Goal: Task Accomplishment & Management: Complete application form

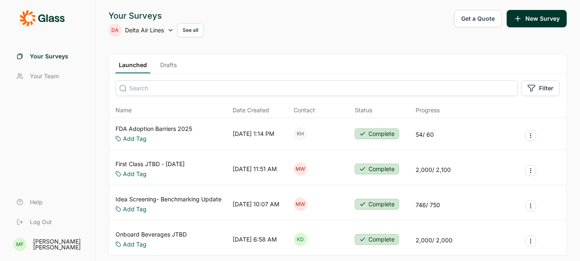
click at [168, 64] on link "Drafts" at bounding box center [168, 67] width 23 height 12
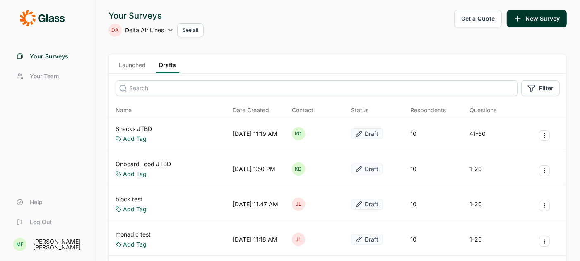
click at [136, 127] on link "Snacks JTBD" at bounding box center [133, 129] width 36 height 8
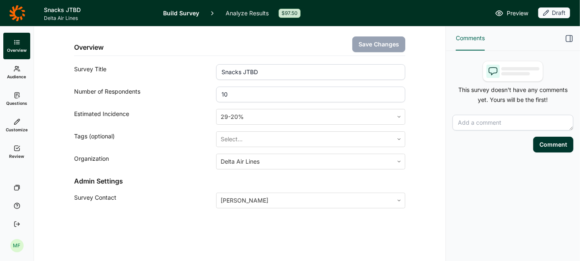
click at [17, 74] on span "Audience" at bounding box center [16, 77] width 19 height 6
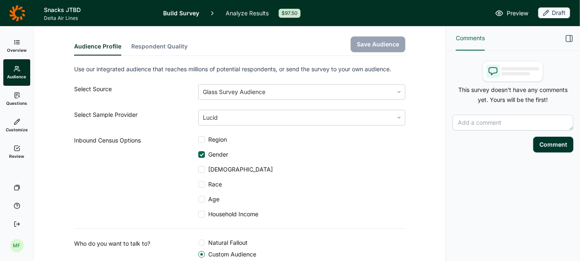
click at [18, 103] on span "Questions" at bounding box center [16, 103] width 21 height 6
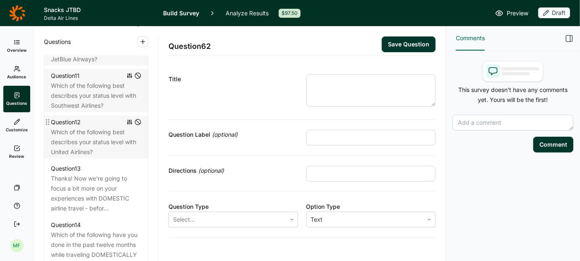
scroll to position [899, 0]
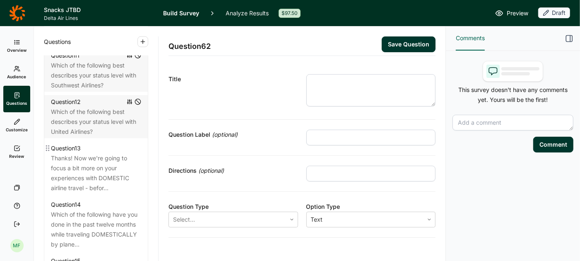
click at [97, 161] on div "Thanks! Now we're going to focus a bit more on your experiences with DOMESTIC a…" at bounding box center [96, 173] width 90 height 40
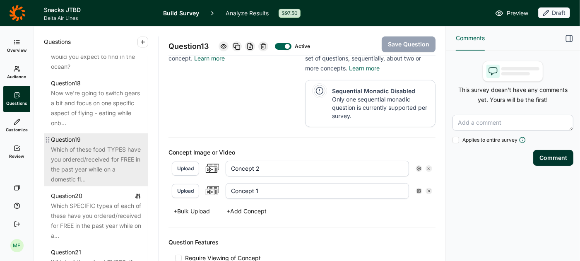
scroll to position [1223, 0]
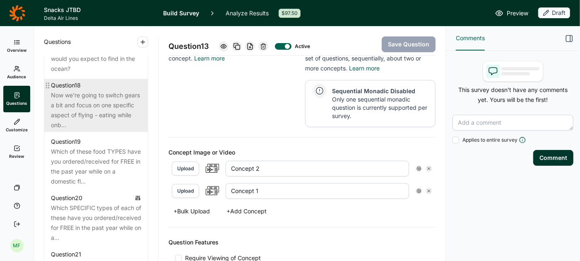
click at [93, 105] on div "Now we're going to switch gears a bit and focus on one specific aspect of flyin…" at bounding box center [96, 110] width 90 height 40
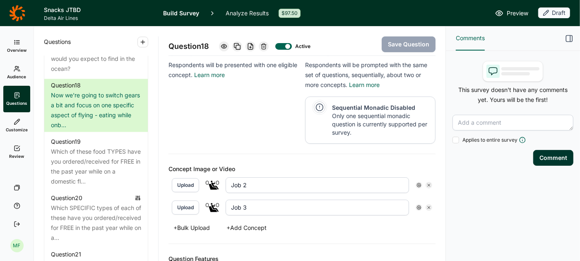
scroll to position [200, 0]
click at [247, 180] on input "Job 2" at bounding box center [317, 185] width 183 height 16
type input "Job 1"
click at [250, 202] on input "Job 3" at bounding box center [317, 207] width 183 height 16
type input "Job 2"
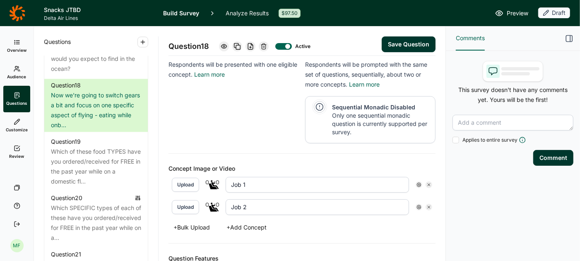
click at [186, 179] on button "Upload" at bounding box center [185, 185] width 27 height 14
click at [189, 205] on button "Upload" at bounding box center [185, 207] width 27 height 14
click at [517, 13] on span "Preview" at bounding box center [518, 13] width 22 height 10
click at [407, 38] on button "Save Question" at bounding box center [409, 44] width 54 height 16
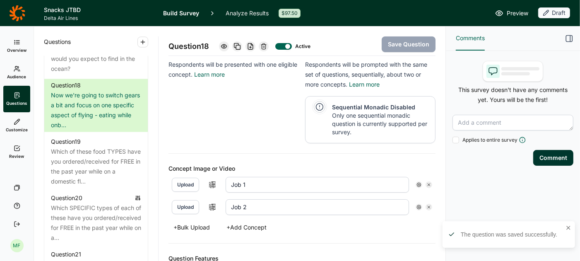
click at [513, 12] on span "Preview" at bounding box center [518, 13] width 22 height 10
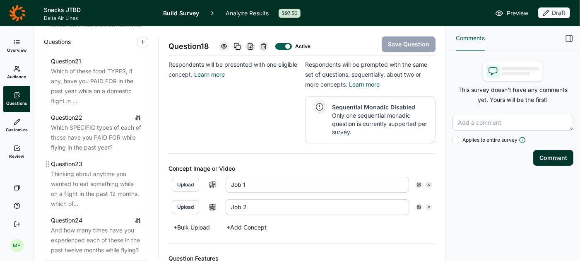
scroll to position [1418, 0]
click at [94, 157] on div "Question 23" at bounding box center [96, 162] width 90 height 10
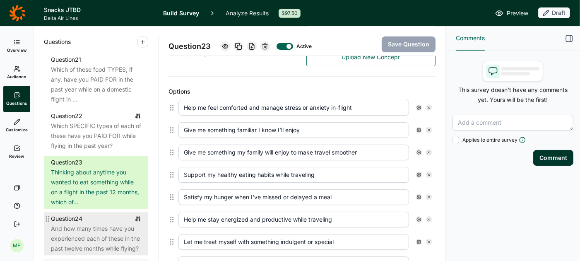
click at [74, 224] on div "And how many times have you experienced each of these in the past twelve months…" at bounding box center [96, 239] width 90 height 30
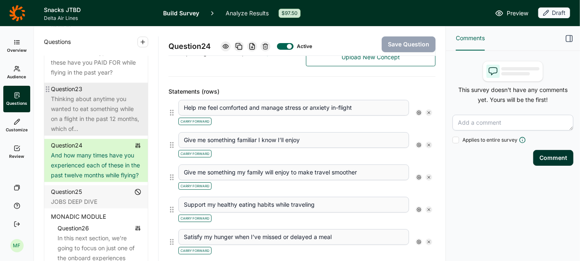
scroll to position [1493, 0]
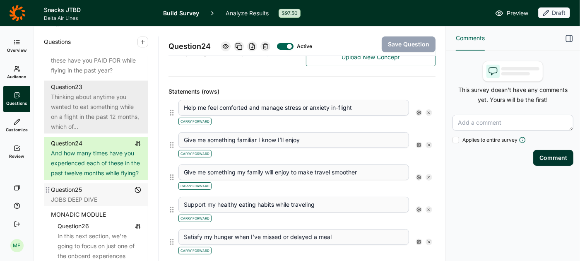
click at [89, 185] on div "Question 25" at bounding box center [96, 190] width 90 height 10
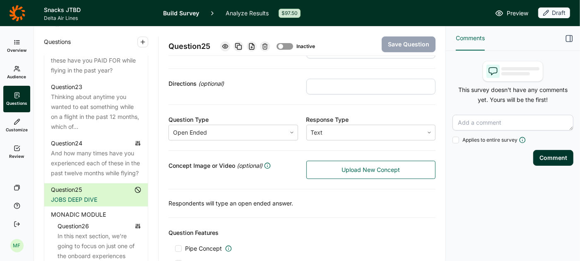
scroll to position [141, 0]
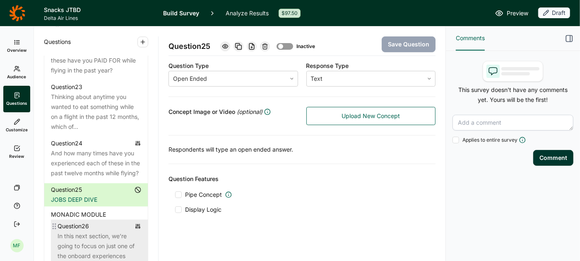
click at [73, 241] on div "In this next section, we’re going to focus on just one of the onboard experienc…" at bounding box center [100, 251] width 84 height 40
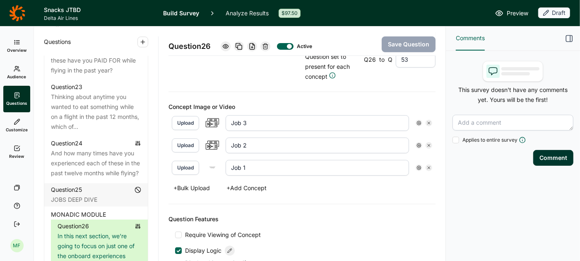
scroll to position [273, 0]
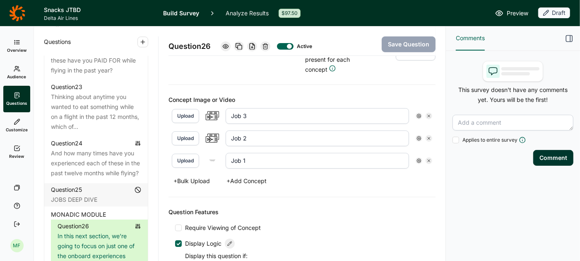
click at [188, 157] on button "Upload" at bounding box center [185, 161] width 27 height 14
click at [395, 43] on button "Save Question" at bounding box center [409, 44] width 54 height 16
click at [517, 12] on span "Preview" at bounding box center [518, 13] width 22 height 10
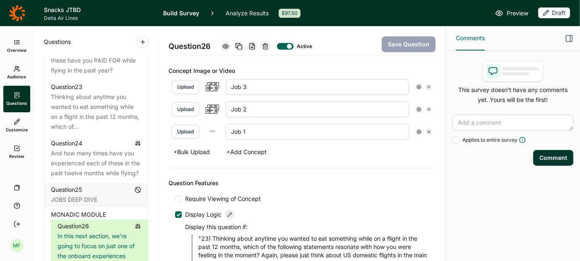
scroll to position [277, 0]
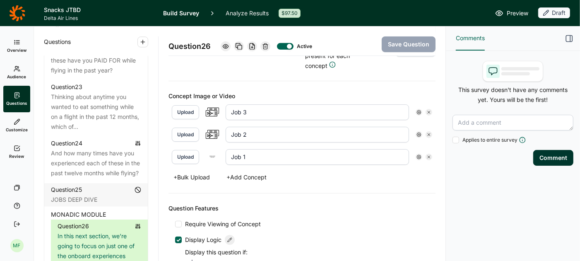
click at [184, 155] on button "Upload" at bounding box center [185, 157] width 27 height 14
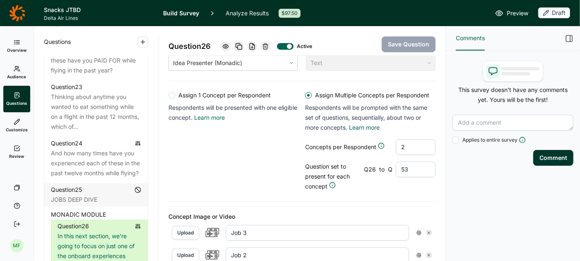
scroll to position [156, 0]
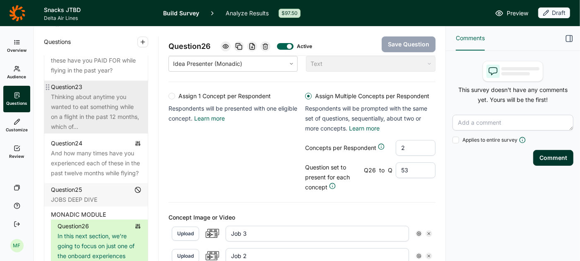
click at [105, 103] on div "Thinking about anytime you wanted to eat something while on a flight in the pas…" at bounding box center [96, 112] width 90 height 40
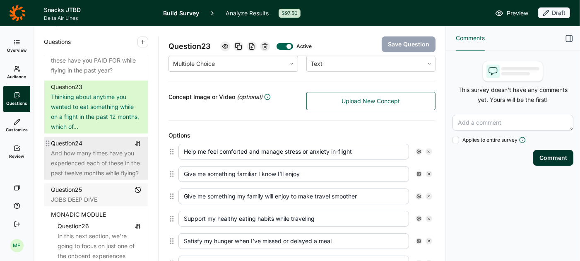
click at [104, 149] on div "And how many times have you experienced each of these in the past twelve months…" at bounding box center [96, 163] width 90 height 30
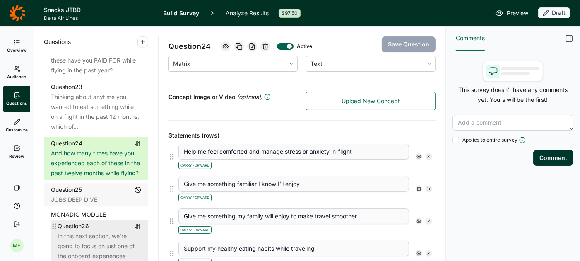
click at [96, 221] on div "Question 26" at bounding box center [100, 226] width 84 height 10
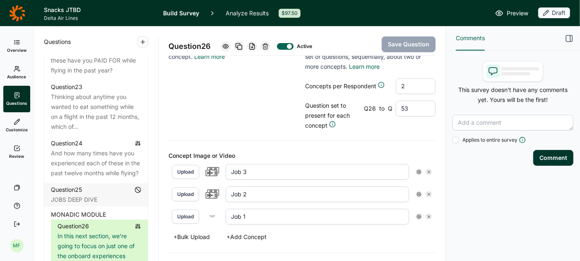
scroll to position [221, 0]
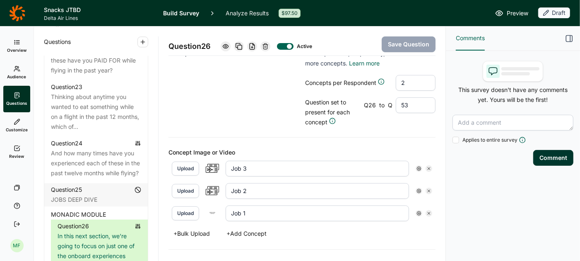
click at [420, 211] on use at bounding box center [419, 213] width 4 height 4
click at [440, 163] on span "Display Logic" at bounding box center [451, 164] width 36 height 8
click at [423, 164] on input "Display Logic" at bounding box center [423, 164] width 0 height 0
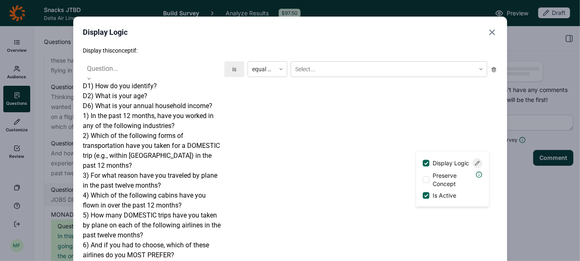
click at [91, 76] on icon at bounding box center [89, 78] width 5 height 5
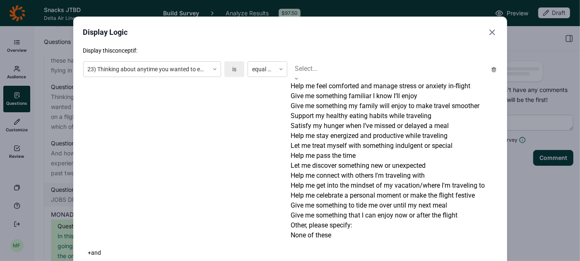
click at [315, 70] on div at bounding box center [389, 69] width 188 height 12
click at [313, 91] on div "Help me feel comforted and manage stress or anxiety in-flight" at bounding box center [389, 86] width 197 height 10
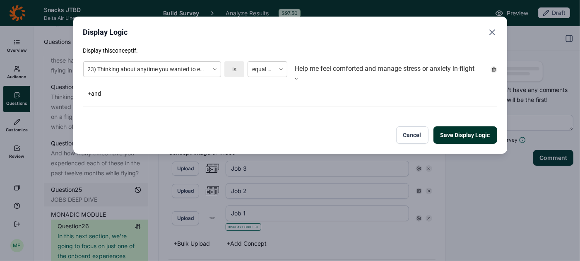
click at [461, 129] on button "Save Display Logic" at bounding box center [465, 134] width 64 height 17
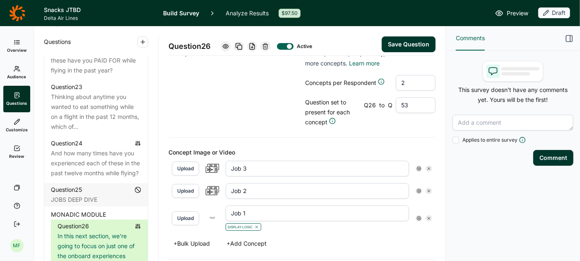
click at [514, 16] on span "Preview" at bounding box center [518, 13] width 22 height 10
click at [406, 43] on button "Save Question" at bounding box center [409, 44] width 54 height 16
type input "Job 1"
type input "Job 3"
type input "Job 2"
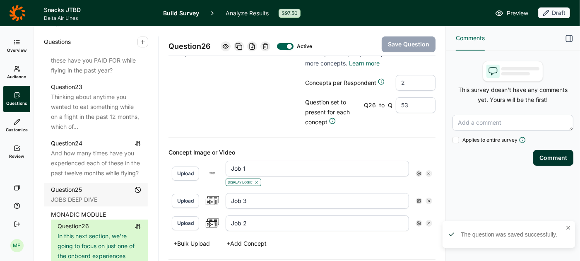
click at [515, 12] on span "Preview" at bounding box center [518, 13] width 22 height 10
click at [418, 171] on icon at bounding box center [418, 173] width 5 height 5
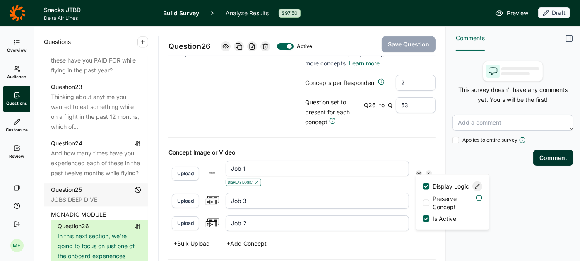
click at [478, 188] on use at bounding box center [478, 186] width 4 height 4
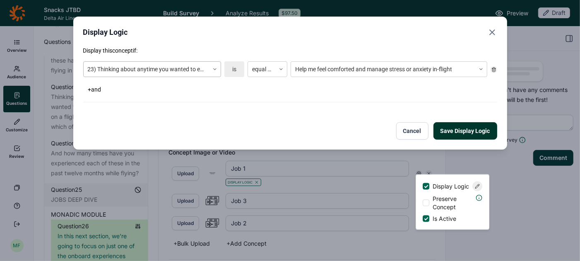
click at [214, 72] on div at bounding box center [215, 69] width 12 height 15
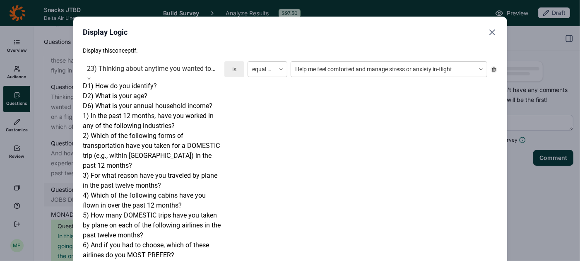
scroll to position [733, 0]
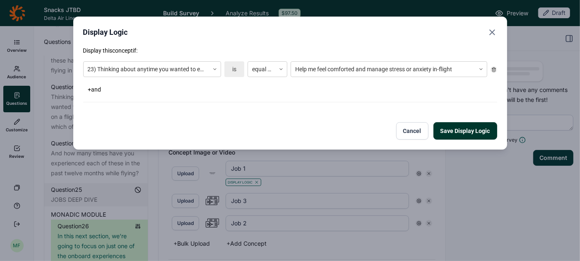
click at [279, 96] on div "Display this concept if: 23) Thinking about anytime you wanted to eat something…" at bounding box center [290, 74] width 414 height 56
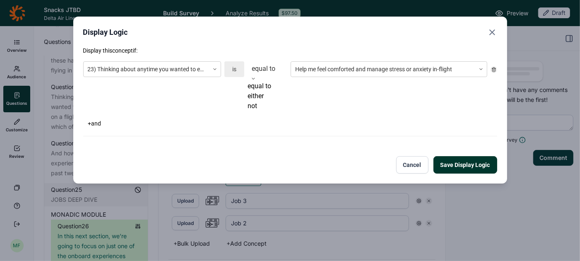
click at [256, 76] on icon at bounding box center [253, 78] width 5 height 5
click at [321, 118] on div "+ and" at bounding box center [290, 124] width 414 height 12
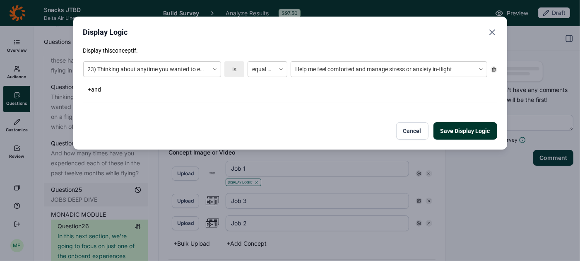
click at [449, 128] on button "Save Display Logic" at bounding box center [465, 130] width 64 height 17
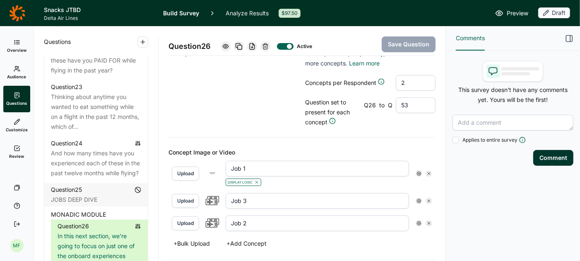
click at [427, 198] on icon at bounding box center [428, 200] width 5 height 5
type input "Job 2"
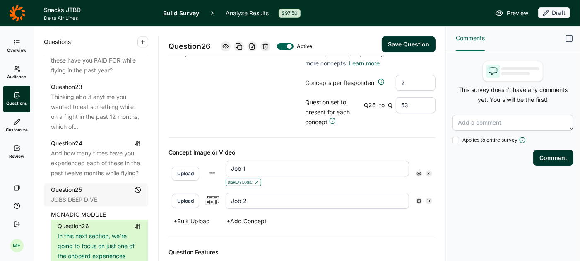
click at [427, 198] on icon at bounding box center [428, 200] width 5 height 5
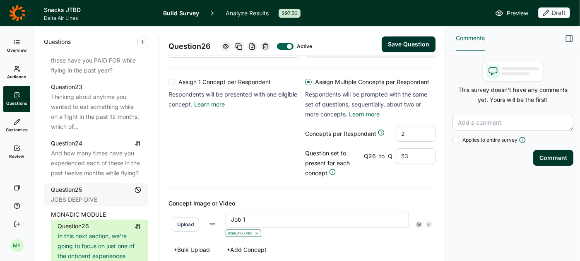
scroll to position [164, 0]
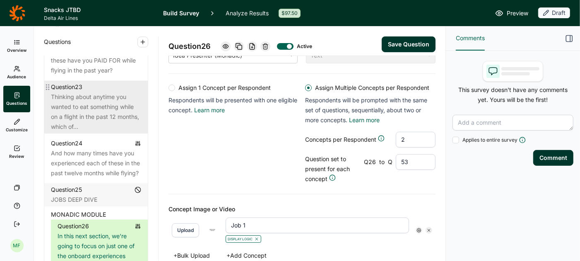
click at [106, 97] on div "Thinking about anytime you wanted to eat something while on a flight in the pas…" at bounding box center [96, 112] width 90 height 40
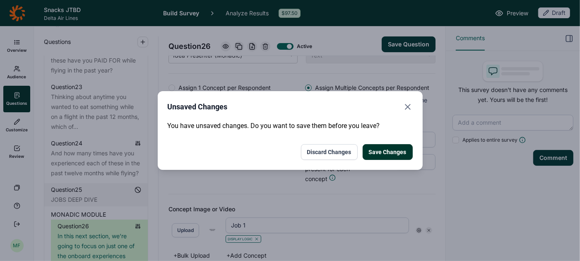
click at [381, 152] on button "Save Changes" at bounding box center [388, 152] width 50 height 16
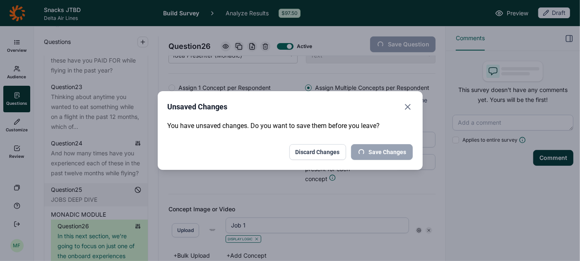
click at [407, 109] on icon "Close" at bounding box center [408, 107] width 10 height 10
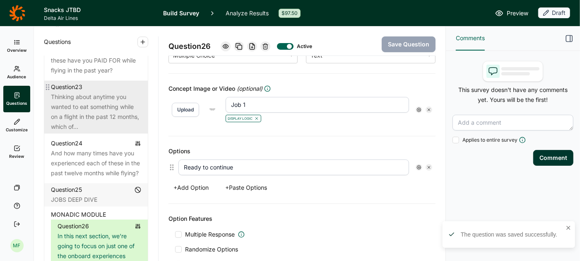
click at [103, 99] on div "Thinking about anytime you wanted to eat something while on a flight in the pas…" at bounding box center [96, 112] width 90 height 40
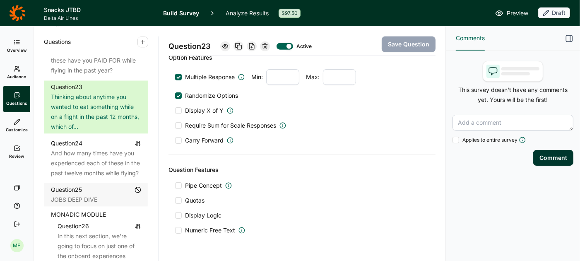
scroll to position [659, 0]
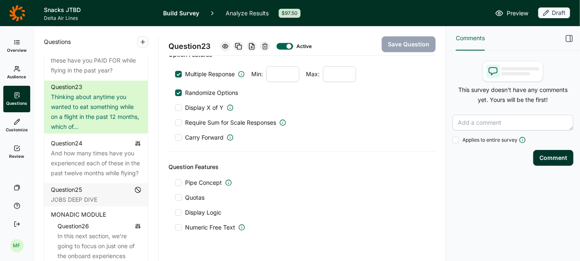
click at [179, 194] on div at bounding box center [178, 197] width 7 height 7
click at [175, 197] on input "Quotas" at bounding box center [175, 197] width 0 height 0
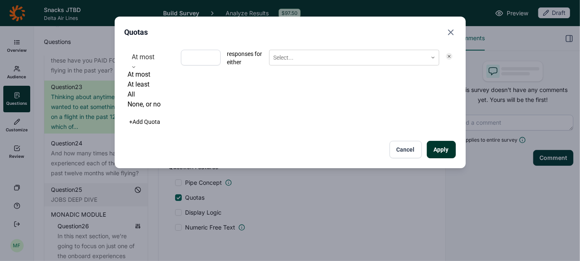
click at [140, 65] on div at bounding box center [134, 67] width 12 height 5
click at [150, 99] on div "All" at bounding box center [151, 94] width 46 height 10
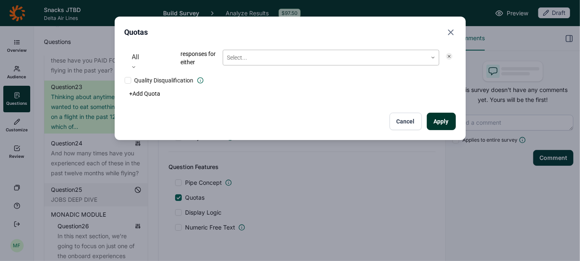
click at [262, 62] on div at bounding box center [325, 58] width 196 height 10
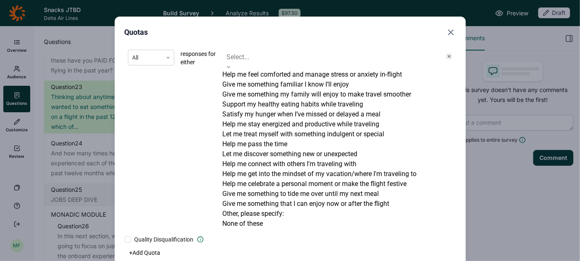
click at [260, 72] on div "Help me feel comforted and manage stress or anxiety in-flight" at bounding box center [331, 75] width 217 height 10
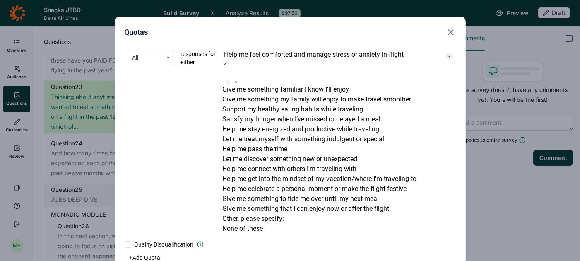
click at [260, 84] on div "Give me something familiar I know I’ll enjoy" at bounding box center [331, 89] width 217 height 10
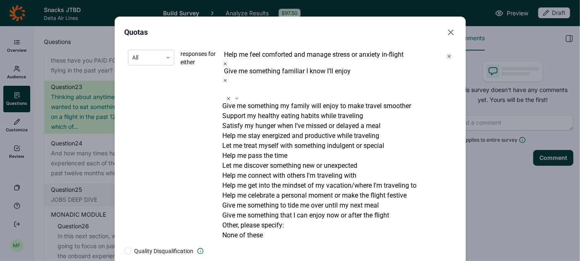
click at [261, 75] on div "All responses for either option Give me something familiar I know I’ll enjoy, s…" at bounding box center [290, 144] width 331 height 197
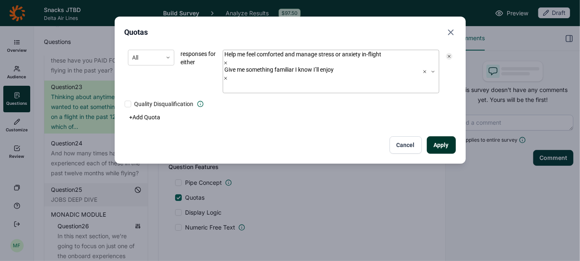
click at [264, 66] on div "Give me something familiar I know I’ll enjoy" at bounding box center [303, 69] width 160 height 9
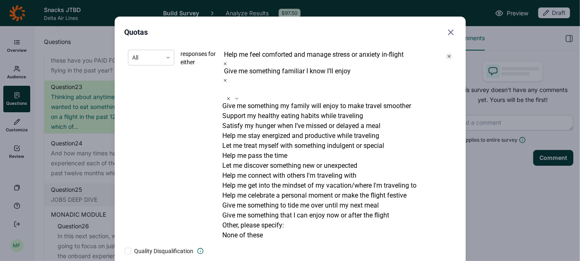
click at [257, 101] on div "Give me something my family will enjoy to make travel smoother" at bounding box center [331, 106] width 217 height 10
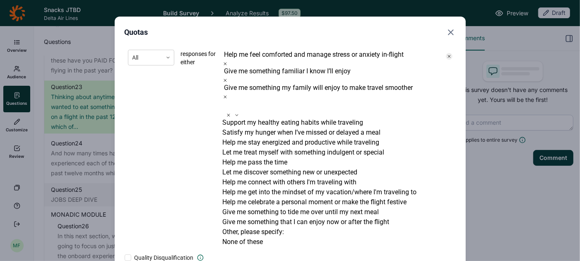
click at [257, 118] on div "Support my healthy eating habits while traveling" at bounding box center [331, 123] width 217 height 10
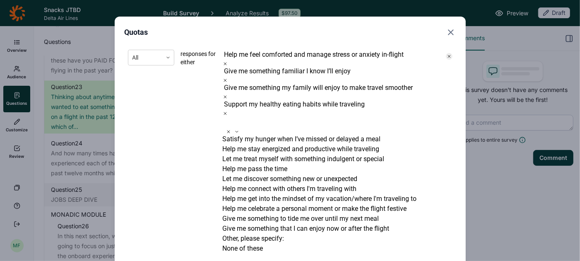
click at [257, 134] on div "Satisfy my hunger when I’ve missed or delayed a meal" at bounding box center [331, 139] width 217 height 10
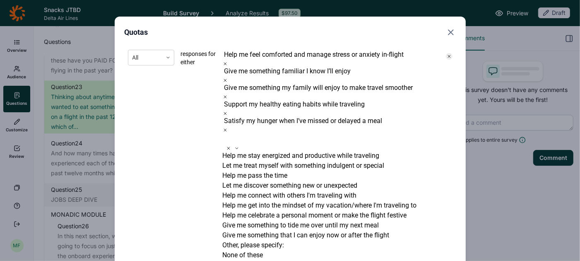
click at [256, 151] on div "Help me stay energized and productive while traveling" at bounding box center [331, 156] width 217 height 10
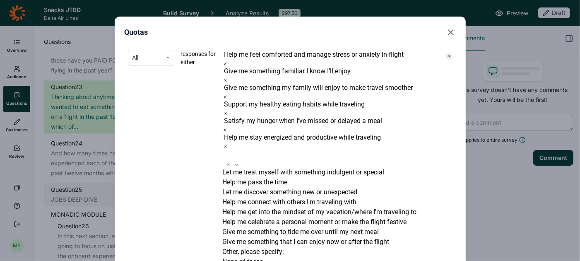
click at [254, 167] on div "Let me treat myself with something indulgent or special" at bounding box center [331, 172] width 217 height 10
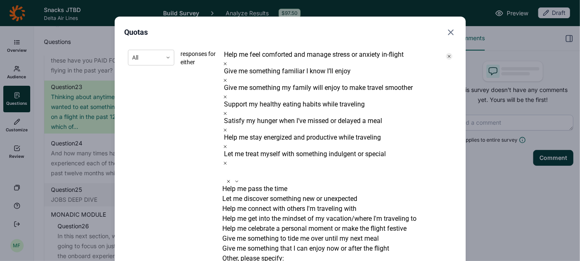
click at [252, 184] on div "Help me pass the time" at bounding box center [331, 189] width 217 height 10
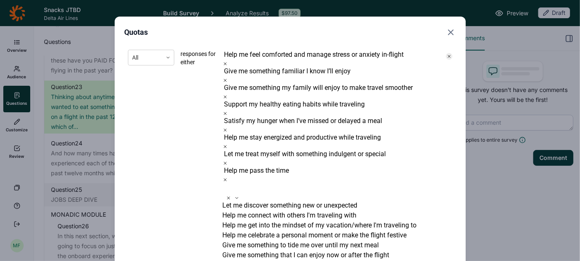
click at [250, 200] on div "Let me discover something new or unexpected" at bounding box center [331, 205] width 217 height 10
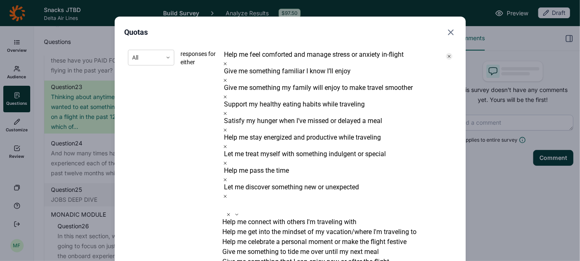
click at [245, 217] on div "Help me connect with others I'm traveling with" at bounding box center [331, 222] width 217 height 10
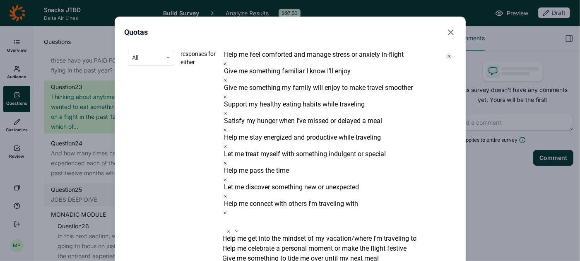
click at [242, 233] on div "Help me get into the mindset of my vacation/where I'm traveling to" at bounding box center [331, 238] width 217 height 10
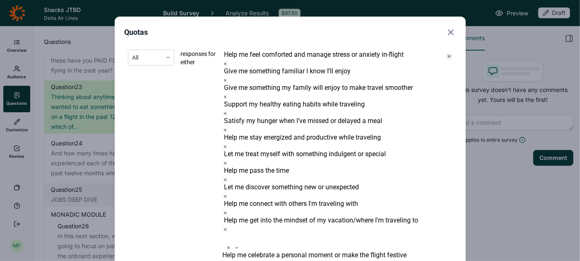
click at [240, 250] on div "Help me celebrate a personal moment or make the flight festive" at bounding box center [331, 255] width 217 height 10
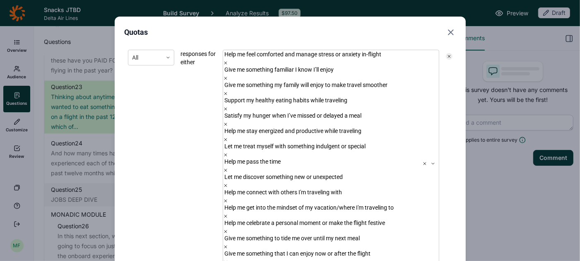
click at [183, 147] on span "responses for either" at bounding box center [198, 163] width 35 height 227
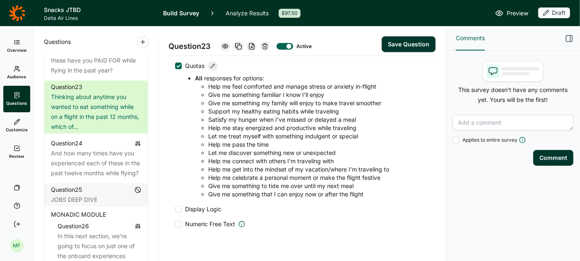
scroll to position [793, 0]
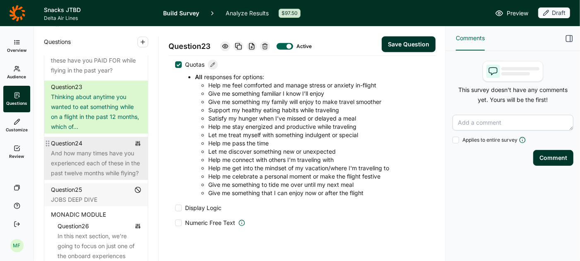
click at [112, 148] on div "And how many times have you experienced each of these in the past twelve months…" at bounding box center [96, 163] width 90 height 30
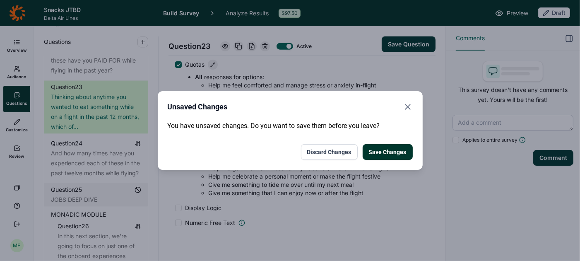
click at [375, 152] on button "Save Changes" at bounding box center [388, 152] width 50 height 16
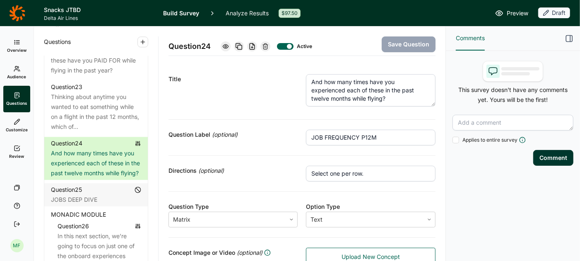
click at [567, 38] on icon "button" at bounding box center [569, 38] width 8 height 8
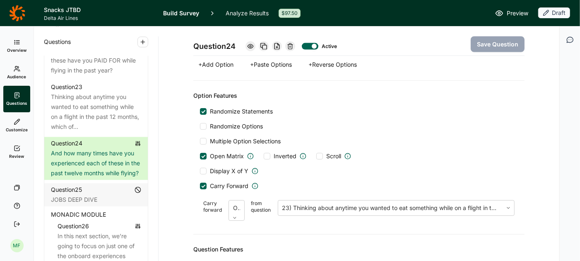
scroll to position [1003, 0]
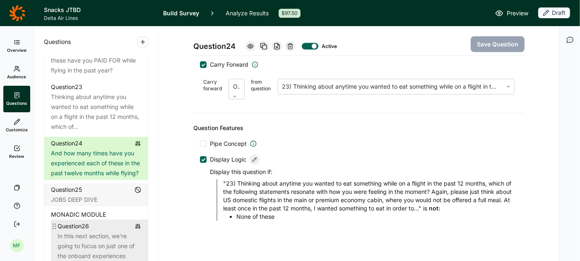
click at [91, 231] on div "In this next section, we’re going to focus on just one of the onboard experienc…" at bounding box center [100, 251] width 84 height 40
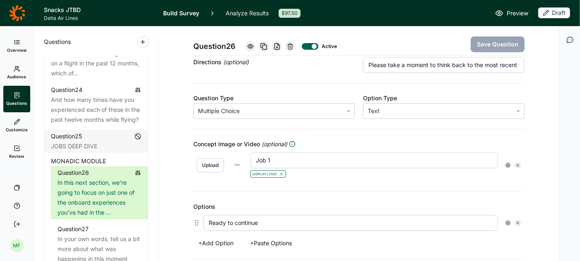
scroll to position [111, 0]
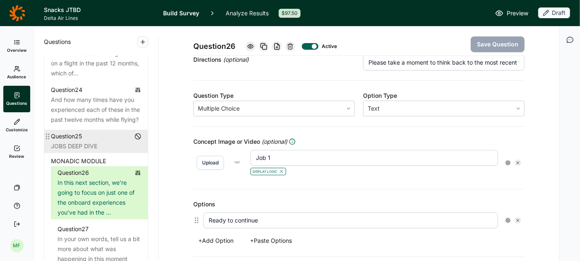
click at [94, 141] on div "JOBS DEEP DIVE" at bounding box center [96, 146] width 90 height 10
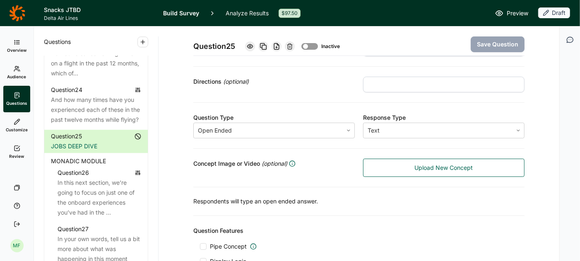
scroll to position [91, 0]
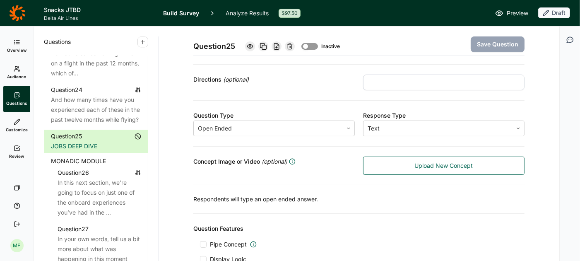
click at [110, 156] on div "MONADIC MODULE" at bounding box center [96, 161] width 90 height 10
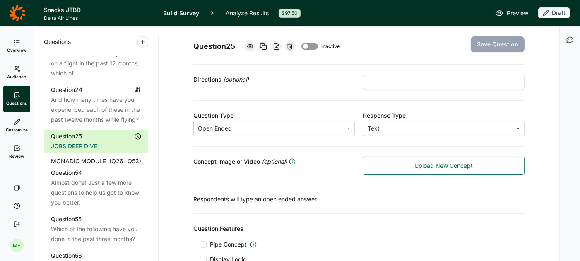
click at [108, 156] on div "MONADIC MODULE (Q 26 - Q 53 )" at bounding box center [96, 161] width 90 height 10
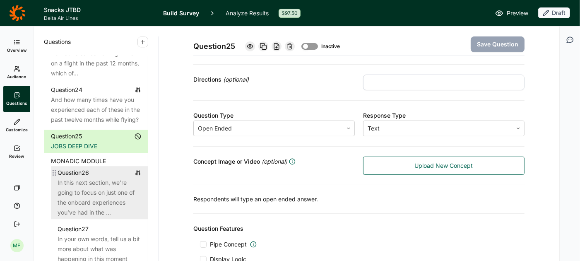
click at [99, 178] on div "In this next section, we’re going to focus on just one of the onboard experienc…" at bounding box center [100, 198] width 84 height 40
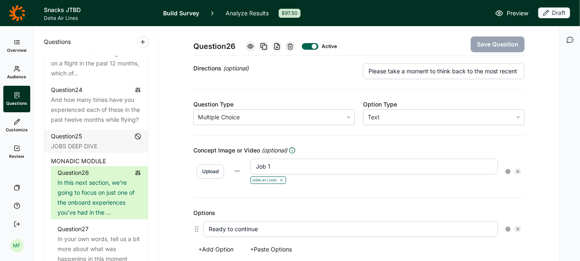
scroll to position [113, 0]
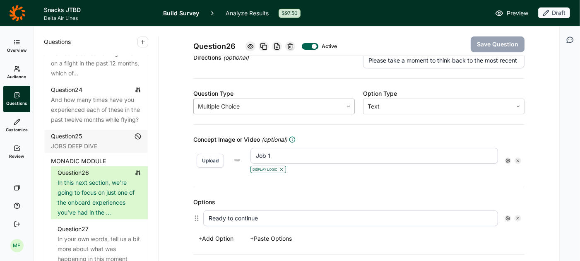
click at [349, 104] on icon at bounding box center [348, 106] width 5 height 5
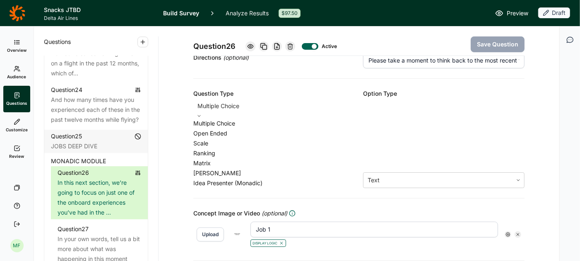
click at [284, 188] on div "Idea Presenter (Monadic)" at bounding box center [273, 183] width 161 height 10
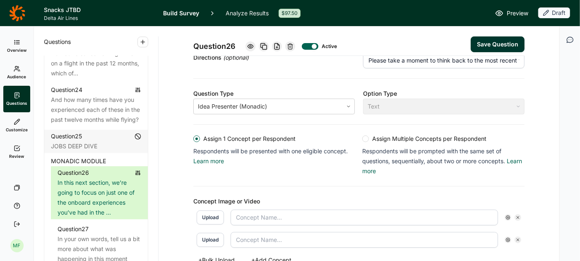
click at [367, 138] on div at bounding box center [365, 138] width 7 height 7
click at [362, 139] on input "Assign Multiple Concepts per Respondent Respondents will be prompted with the s…" at bounding box center [362, 139] width 0 height 0
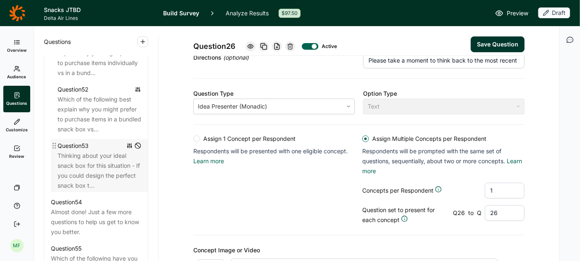
scroll to position [2983, 0]
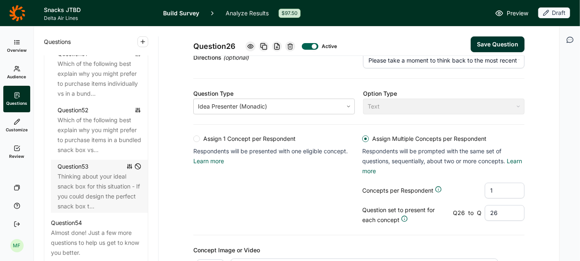
click at [503, 209] on input "26" at bounding box center [505, 213] width 40 height 16
type input "2"
type input "53"
click at [481, 44] on button "Save Question" at bounding box center [498, 44] width 54 height 16
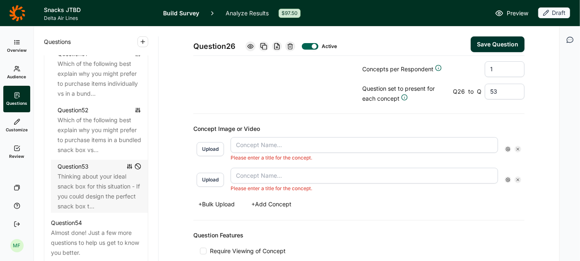
scroll to position [288, 0]
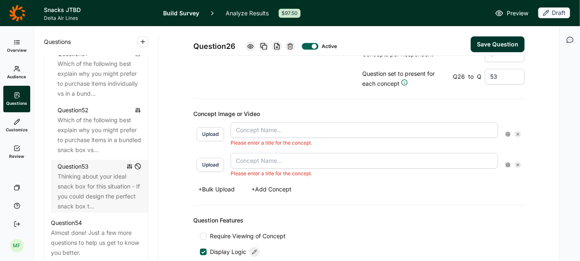
click at [518, 164] on use at bounding box center [518, 165] width 2 height 2
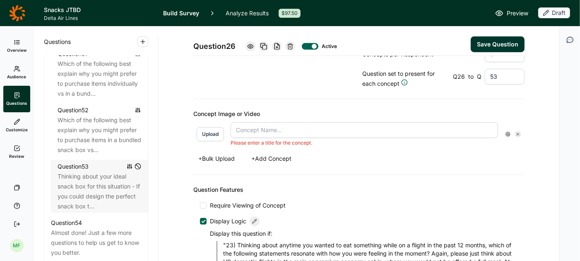
click at [304, 127] on input "text" at bounding box center [364, 130] width 267 height 16
type input "Job 1"
click at [203, 130] on button "Upload" at bounding box center [210, 134] width 27 height 14
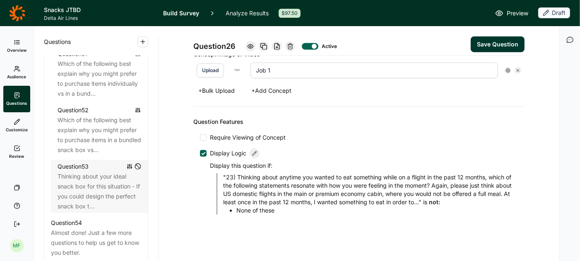
scroll to position [309, 0]
click at [496, 44] on button "Save Question" at bounding box center [498, 44] width 54 height 16
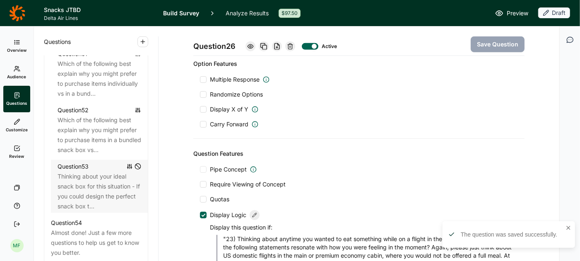
click at [516, 13] on span "Preview" at bounding box center [518, 13] width 22 height 10
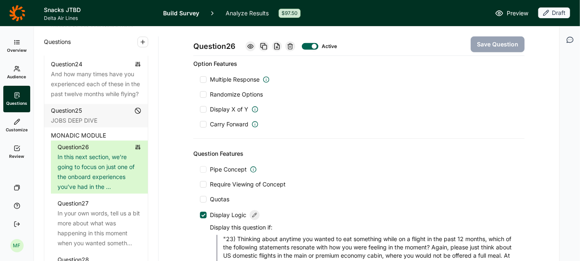
scroll to position [1578, 0]
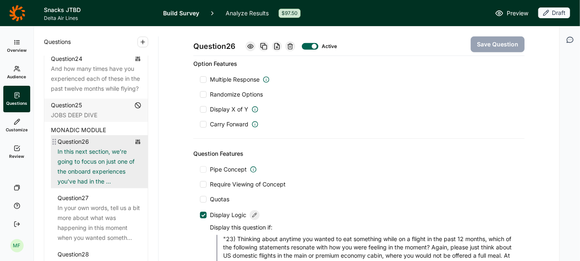
click at [90, 147] on div "In this next section, we’re going to focus on just one of the onboard experienc…" at bounding box center [100, 167] width 84 height 40
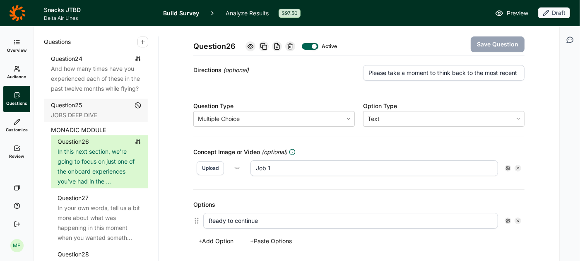
scroll to position [99, 0]
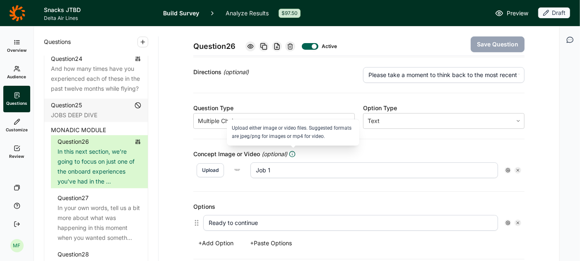
click at [294, 152] on icon at bounding box center [292, 154] width 7 height 7
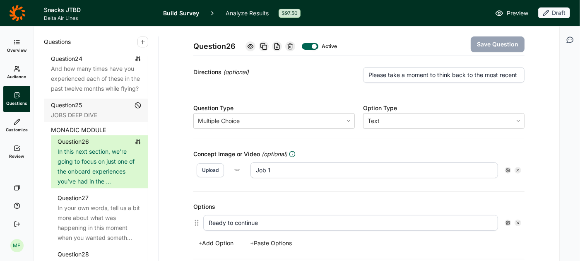
click at [284, 192] on div "Options Ready to continue + Add Option + Paste Options" at bounding box center [358, 225] width 331 height 67
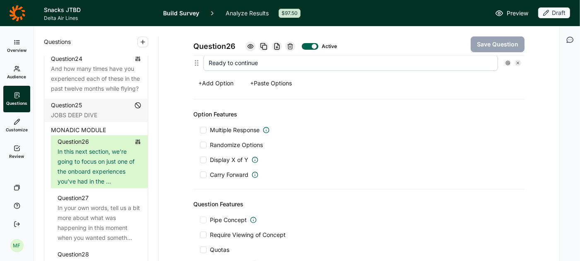
scroll to position [255, 0]
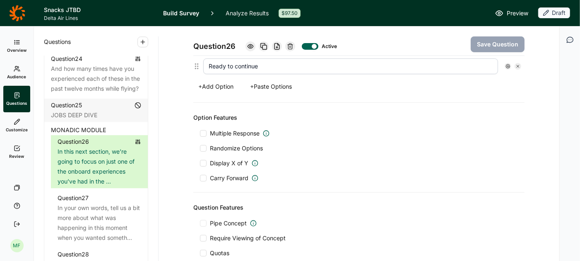
click at [204, 130] on div at bounding box center [203, 133] width 7 height 7
click at [200, 133] on input "Multiple Response" at bounding box center [200, 133] width 0 height 0
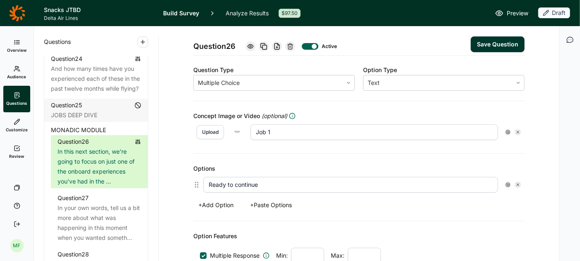
scroll to position [130, 0]
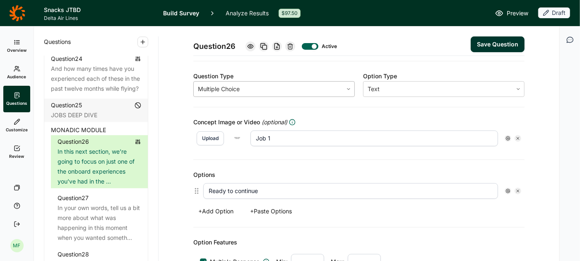
click at [349, 88] on icon at bounding box center [348, 89] width 5 height 5
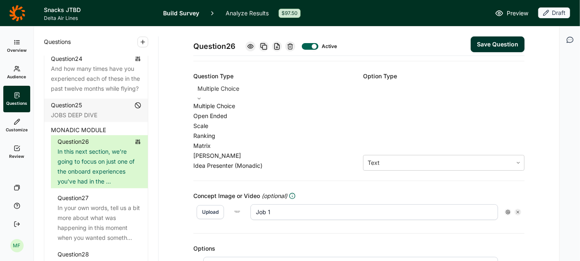
click at [228, 171] on div "Idea Presenter (Monadic)" at bounding box center [273, 166] width 161 height 10
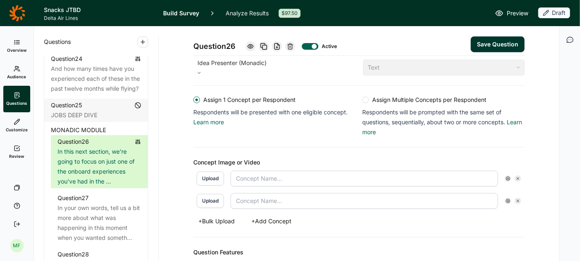
scroll to position [156, 0]
click at [364, 96] on div at bounding box center [365, 99] width 7 height 7
click at [362, 99] on input "Assign Multiple Concepts per Respondent Respondents will be prompted with the s…" at bounding box center [362, 99] width 0 height 0
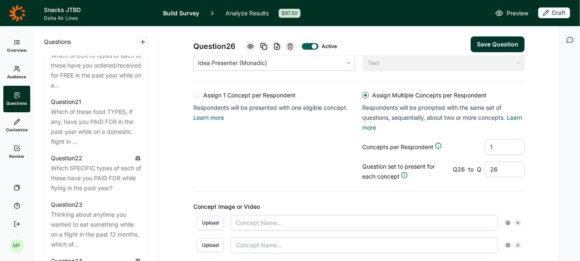
scroll to position [1385, 0]
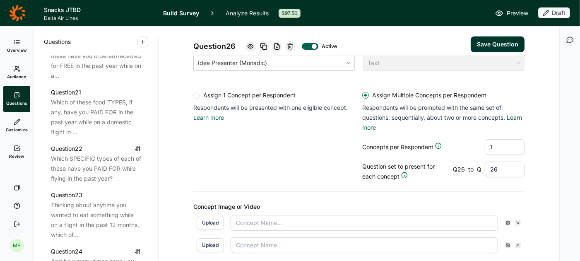
drag, startPoint x: 502, startPoint y: 168, endPoint x: 487, endPoint y: 168, distance: 15.3
click at [487, 168] on input "26" at bounding box center [505, 169] width 40 height 16
type input "53"
click at [407, 220] on input "text" at bounding box center [364, 223] width 267 height 16
type input "Job 1"
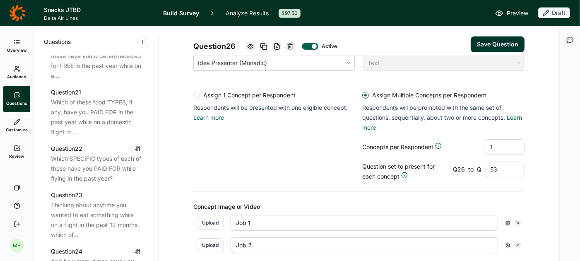
type input "Job 2"
click at [310, 143] on div "Assign 1 Concept per Respondent Respondents will be presented with one eligible…" at bounding box center [358, 136] width 331 height 90
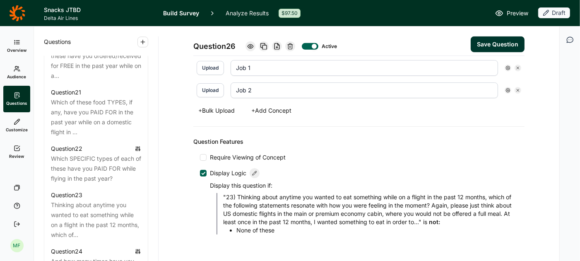
scroll to position [331, 0]
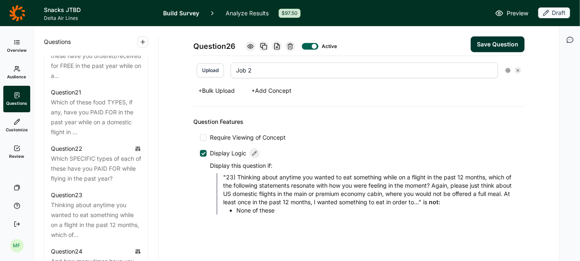
click at [493, 43] on button "Save Question" at bounding box center [498, 44] width 54 height 16
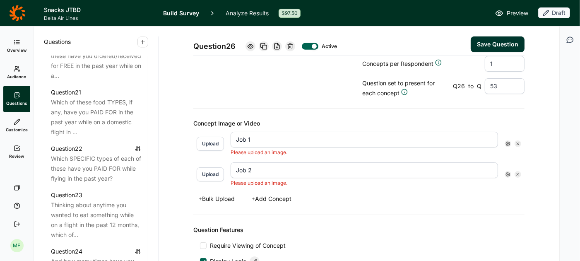
scroll to position [277, 0]
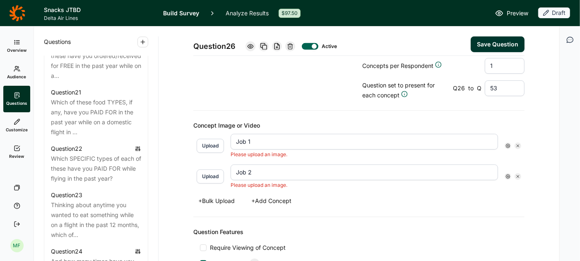
click at [214, 142] on button "Upload" at bounding box center [210, 146] width 27 height 14
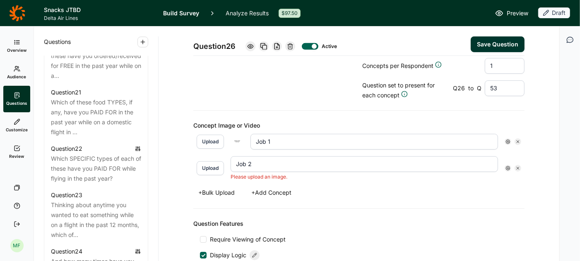
click at [217, 164] on button "Upload" at bounding box center [210, 168] width 27 height 14
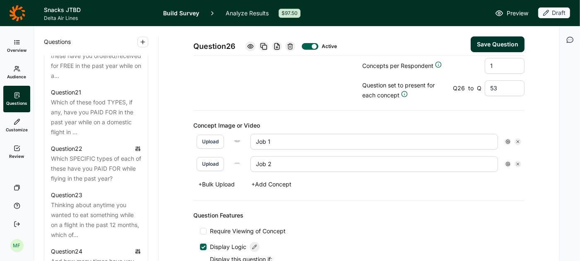
click at [509, 139] on icon at bounding box center [507, 141] width 5 height 5
click at [531, 151] on span "Display Logic" at bounding box center [540, 153] width 36 height 8
click at [512, 153] on input "Display Logic" at bounding box center [512, 153] width 0 height 0
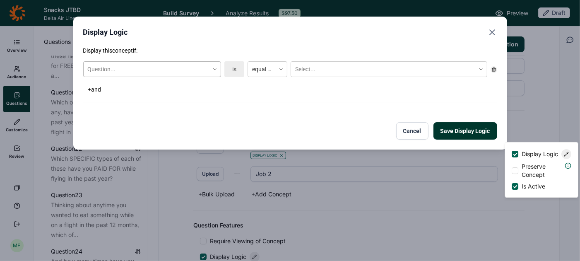
click at [215, 67] on icon at bounding box center [214, 69] width 5 height 5
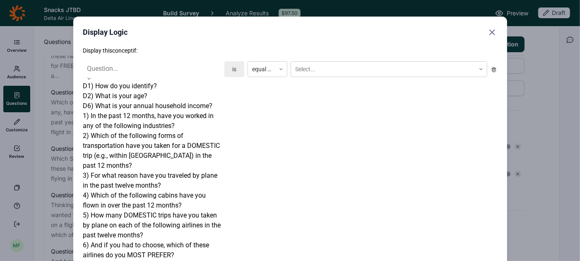
scroll to position [688, 0]
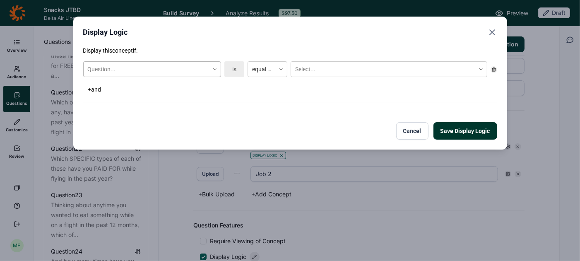
click at [164, 69] on div at bounding box center [146, 69] width 117 height 10
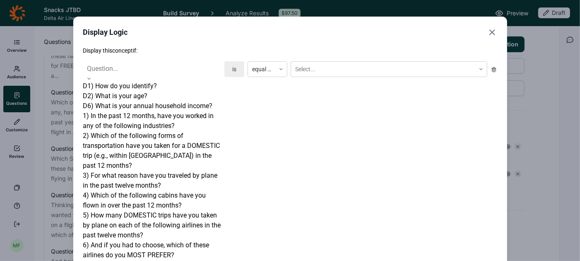
scroll to position [675, 0]
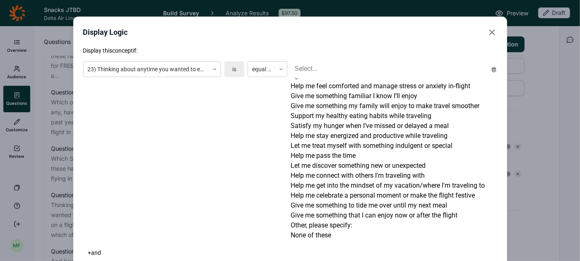
click at [319, 71] on div at bounding box center [389, 69] width 188 height 12
click at [319, 87] on div "Help me feel comforted and manage stress or anxiety in-flight" at bounding box center [389, 86] width 197 height 10
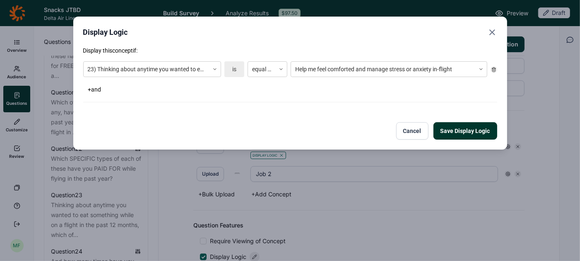
click at [463, 129] on button "Save Display Logic" at bounding box center [465, 130] width 64 height 17
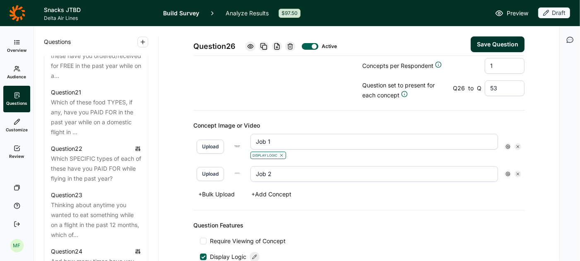
click at [508, 171] on icon at bounding box center [507, 173] width 5 height 5
click at [516, 185] on div at bounding box center [515, 185] width 7 height 7
click at [512, 185] on input "Display Logic" at bounding box center [512, 185] width 0 height 0
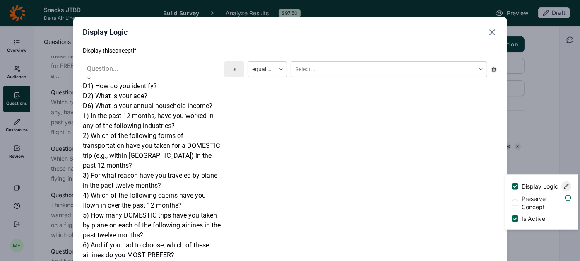
click at [91, 76] on icon at bounding box center [89, 78] width 5 height 5
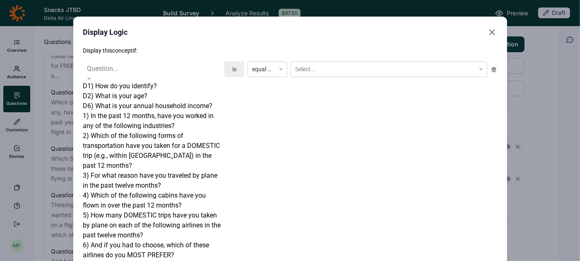
scroll to position [682, 0]
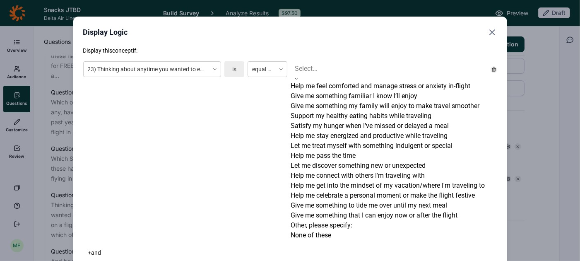
click at [327, 65] on div at bounding box center [389, 69] width 188 height 12
click at [332, 101] on div "Give me something familiar I know I’ll enjoy" at bounding box center [389, 96] width 197 height 10
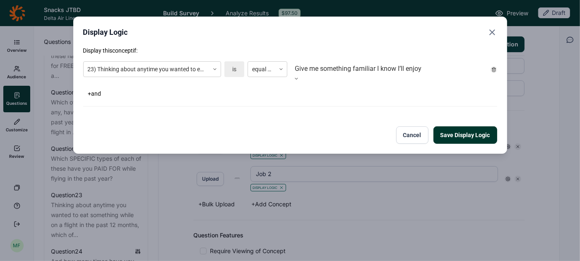
click at [459, 135] on button "Save Display Logic" at bounding box center [465, 134] width 64 height 17
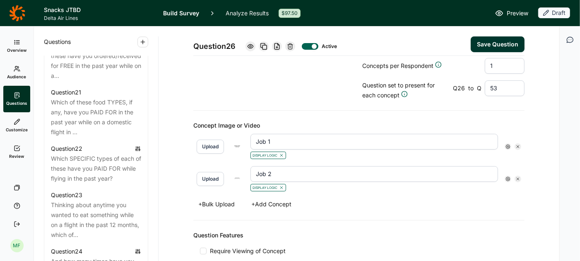
click at [494, 43] on button "Save Question" at bounding box center [498, 44] width 54 height 16
type input "Job 2"
type input "Job 1"
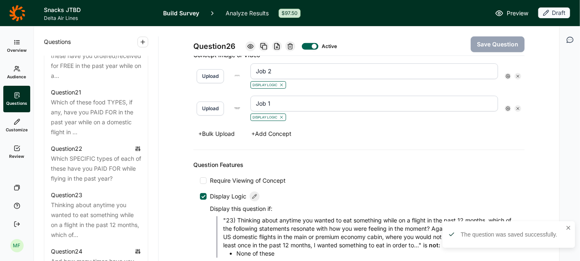
scroll to position [310, 0]
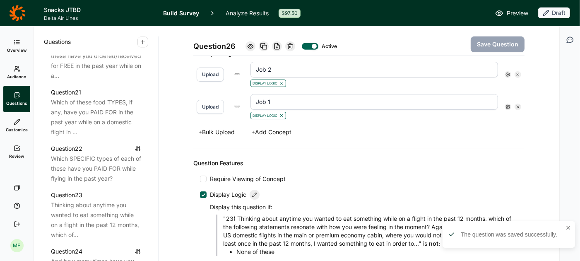
click at [284, 128] on button "+ Add Concept" at bounding box center [271, 132] width 50 height 12
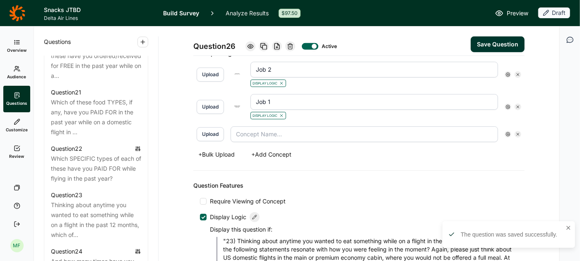
click at [281, 151] on button "+ Add Concept" at bounding box center [271, 155] width 50 height 12
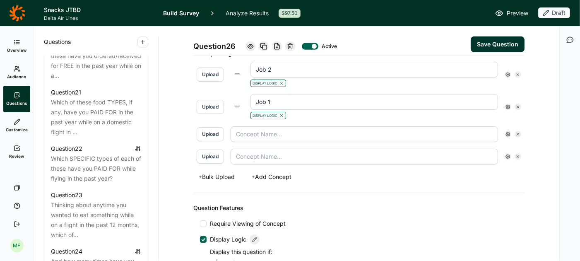
click at [269, 127] on input "text" at bounding box center [364, 134] width 267 height 16
type input "Job 3"
type input "Job 4"
click at [210, 130] on button "Upload" at bounding box center [210, 134] width 27 height 14
click at [202, 157] on button "Upload" at bounding box center [210, 156] width 27 height 14
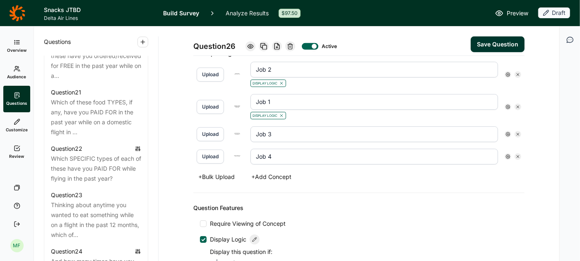
click at [508, 132] on icon at bounding box center [507, 134] width 5 height 5
click at [516, 144] on div at bounding box center [515, 145] width 7 height 7
click at [512, 145] on input "Display Logic" at bounding box center [512, 145] width 0 height 0
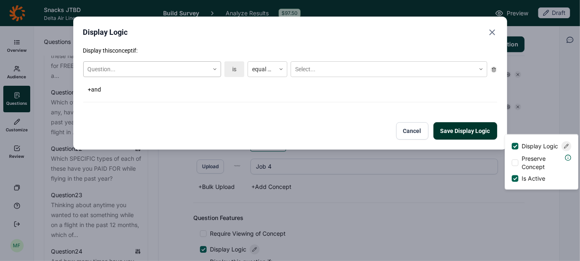
click at [214, 67] on icon at bounding box center [214, 69] width 5 height 5
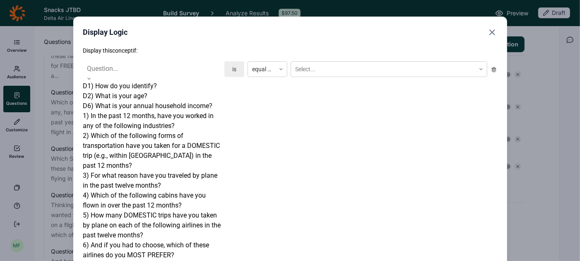
scroll to position [652, 0]
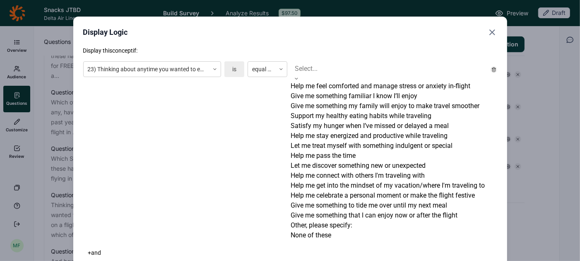
click at [315, 73] on div at bounding box center [389, 69] width 188 height 12
click at [318, 111] on div "Give me something my family will enjoy to make travel smoother" at bounding box center [389, 106] width 197 height 10
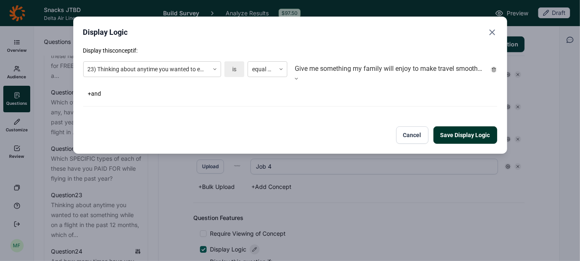
click at [456, 130] on button "Save Display Logic" at bounding box center [465, 134] width 64 height 17
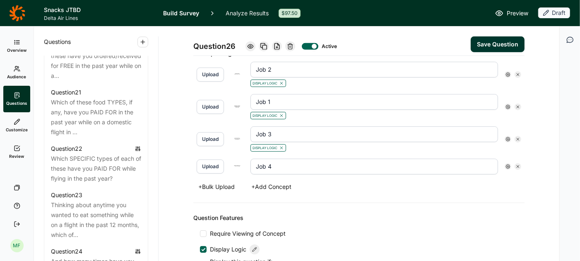
click at [506, 165] on icon at bounding box center [507, 166] width 5 height 5
click at [514, 176] on div at bounding box center [515, 177] width 7 height 7
click at [512, 177] on input "Display Logic" at bounding box center [512, 177] width 0 height 0
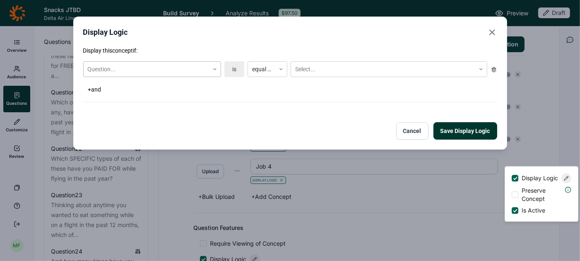
click at [216, 66] on div at bounding box center [215, 69] width 12 height 15
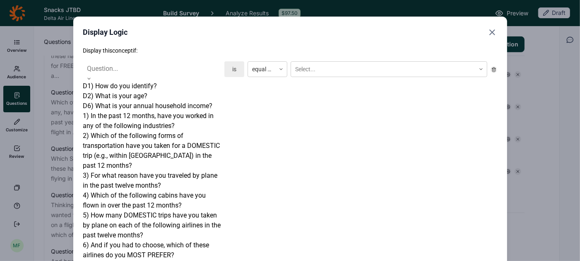
scroll to position [657, 0]
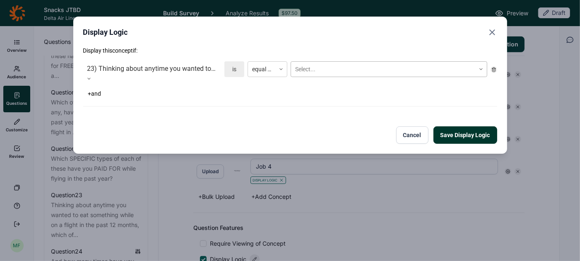
click at [327, 72] on div at bounding box center [383, 69] width 176 height 10
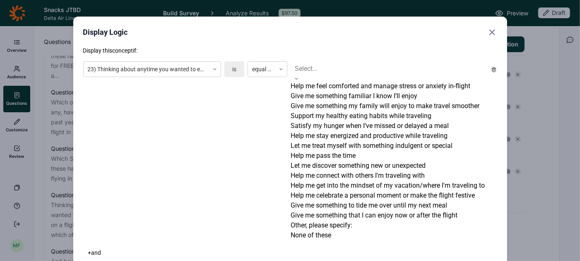
click at [326, 121] on div "Support my healthy eating habits while traveling" at bounding box center [389, 116] width 197 height 10
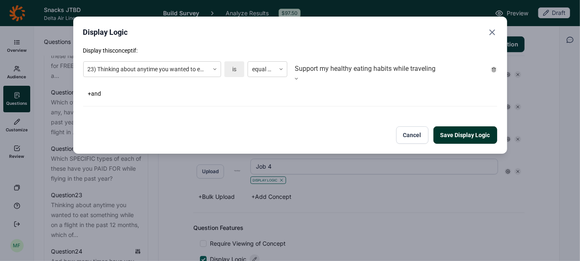
click at [450, 129] on button "Save Display Logic" at bounding box center [465, 134] width 64 height 17
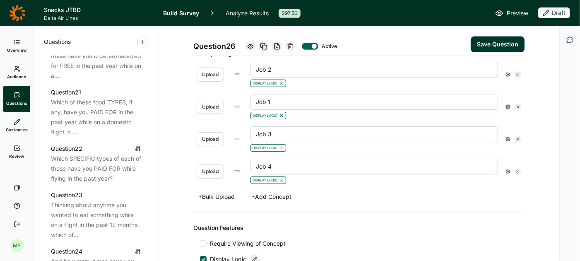
click at [508, 42] on button "Save Question" at bounding box center [498, 44] width 54 height 16
type input "Job 4"
type input "Job 3"
type input "Job 1"
type input "Job 2"
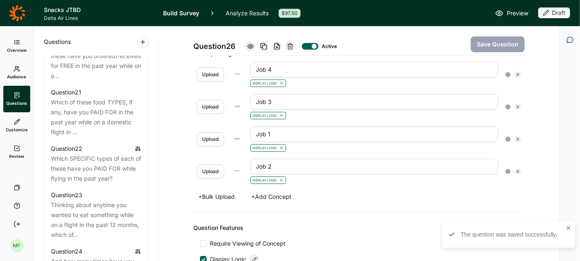
click at [269, 193] on button "+ Add Concept" at bounding box center [271, 197] width 50 height 12
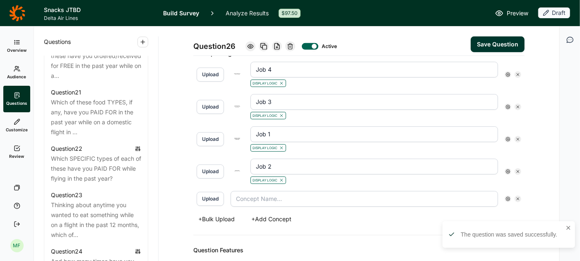
click at [270, 213] on button "+ Add Concept" at bounding box center [271, 219] width 50 height 12
click at [250, 191] on input "text" at bounding box center [364, 199] width 267 height 16
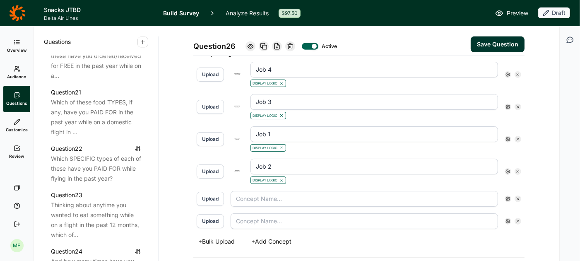
click at [250, 191] on input "text" at bounding box center [364, 199] width 267 height 16
type input "Job 5"
type input "Job 6"
click at [212, 195] on button "Upload" at bounding box center [210, 199] width 27 height 14
click at [216, 215] on button "Upload" at bounding box center [210, 221] width 27 height 14
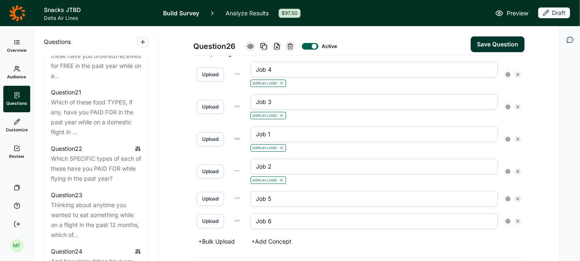
click at [507, 196] on icon at bounding box center [507, 198] width 5 height 5
click at [517, 207] on div at bounding box center [515, 209] width 7 height 7
click at [512, 209] on input "Display Logic" at bounding box center [512, 209] width 0 height 0
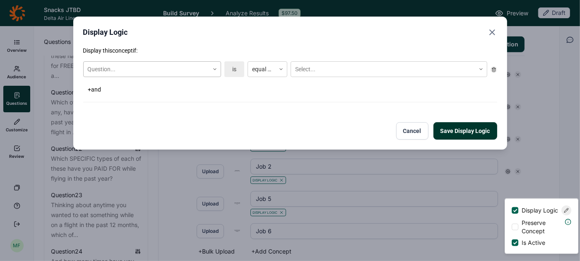
click at [214, 68] on icon at bounding box center [214, 69] width 5 height 5
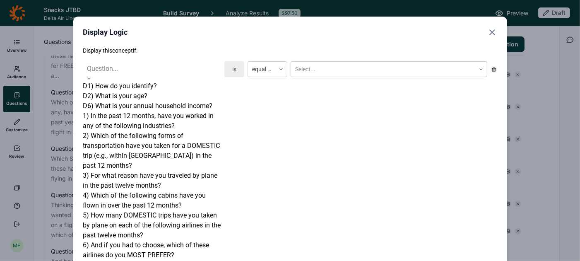
scroll to position [659, 0]
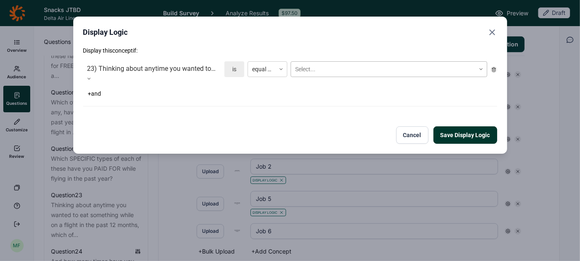
click at [306, 71] on div at bounding box center [383, 69] width 176 height 10
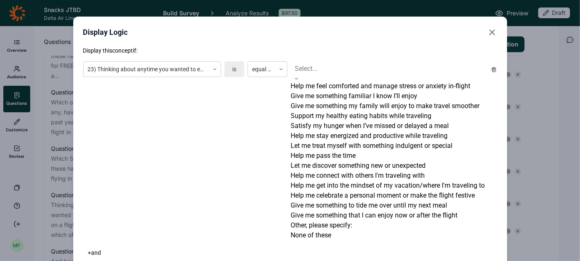
click at [327, 131] on div "Satisfy my hunger when I’ve missed or delayed a meal" at bounding box center [389, 126] width 197 height 10
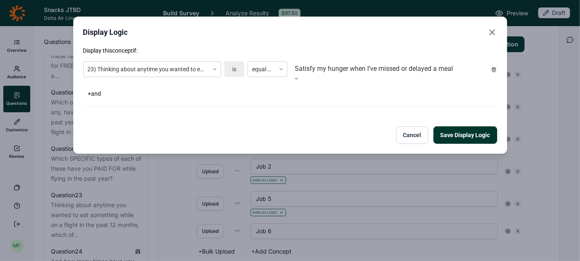
click at [451, 126] on button "Save Display Logic" at bounding box center [465, 134] width 64 height 17
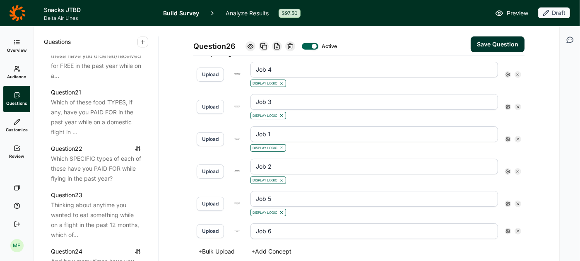
click at [490, 49] on button "Save Question" at bounding box center [498, 44] width 54 height 16
type input "Job 6"
type input "Job 5"
type input "Job 2"
type input "Job 1"
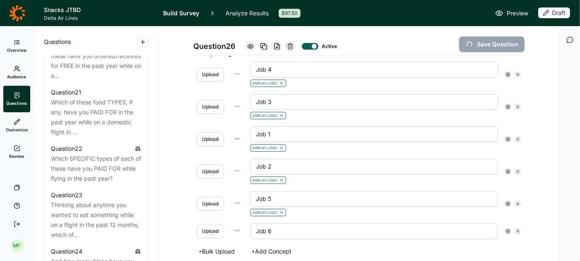
type input "Job 3"
type input "Job 4"
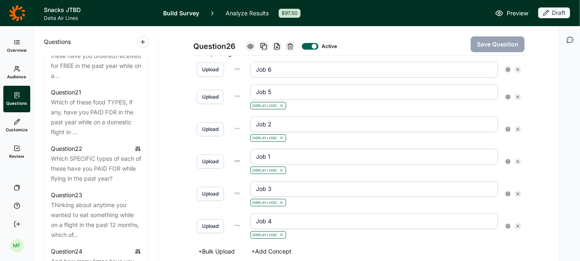
click at [509, 159] on icon at bounding box center [507, 161] width 5 height 5
click at [564, 174] on icon at bounding box center [566, 173] width 5 height 5
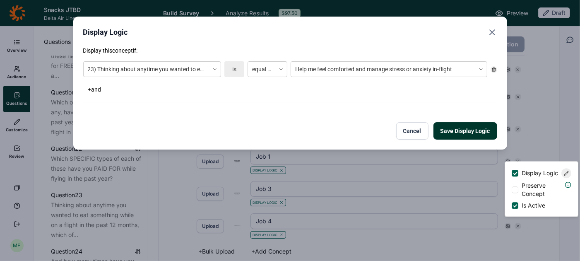
click at [493, 32] on icon "Close" at bounding box center [492, 32] width 10 height 10
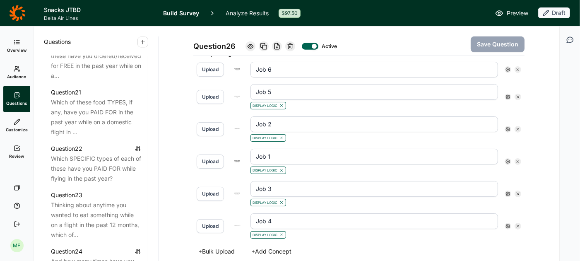
click at [508, 127] on use at bounding box center [508, 129] width 4 height 4
click at [564, 143] on icon at bounding box center [566, 141] width 5 height 5
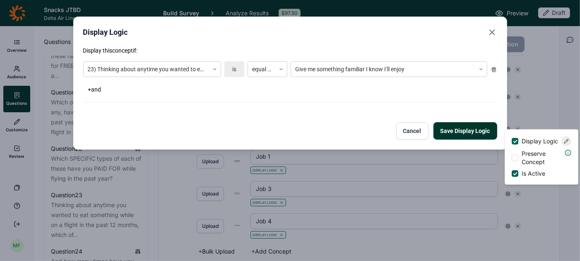
click at [491, 30] on icon "Close" at bounding box center [492, 32] width 10 height 10
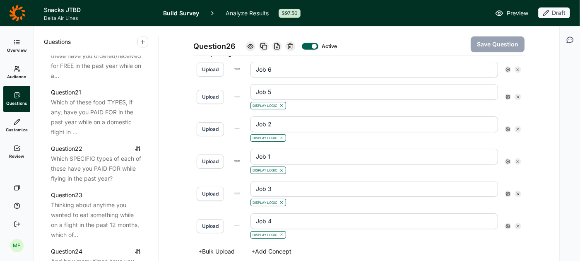
click at [508, 192] on use at bounding box center [508, 194] width 4 height 4
click at [564, 207] on icon at bounding box center [566, 204] width 5 height 5
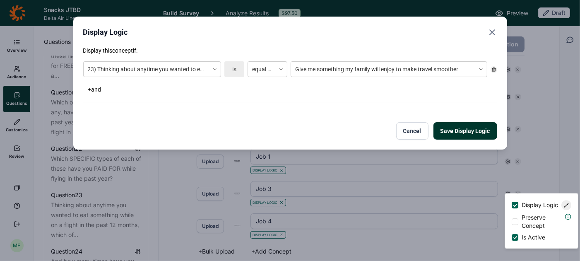
click at [492, 32] on use "Close" at bounding box center [492, 32] width 5 height 5
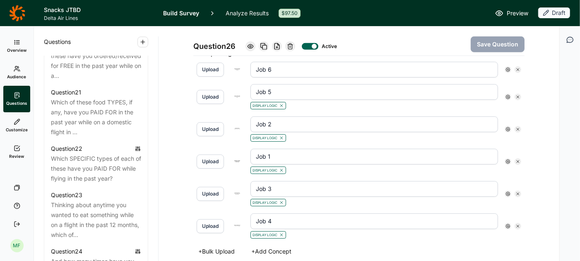
click at [509, 224] on use at bounding box center [508, 226] width 4 height 4
click at [566, 173] on icon at bounding box center [566, 175] width 5 height 5
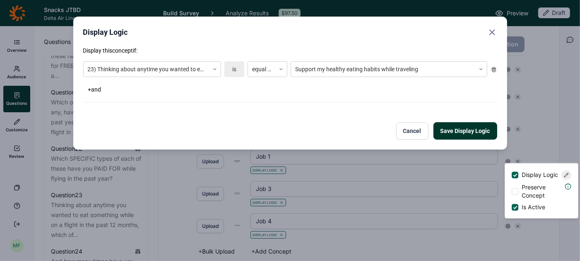
click at [493, 34] on icon "Close" at bounding box center [492, 32] width 10 height 10
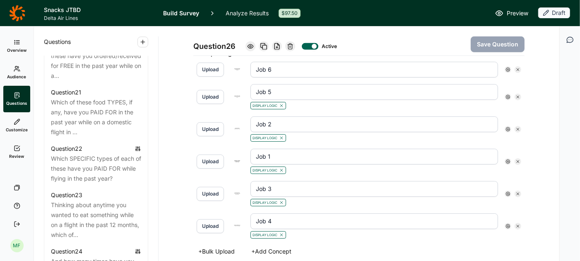
click at [510, 95] on use at bounding box center [508, 97] width 4 height 4
click at [565, 111] on icon at bounding box center [566, 109] width 5 height 5
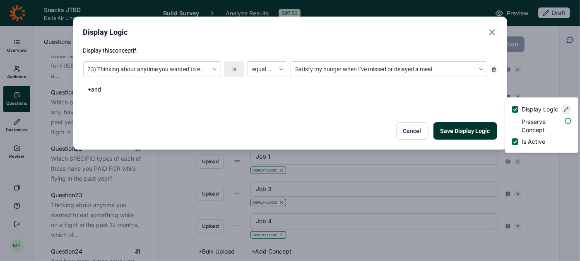
click at [493, 29] on icon "Close" at bounding box center [492, 32] width 10 height 10
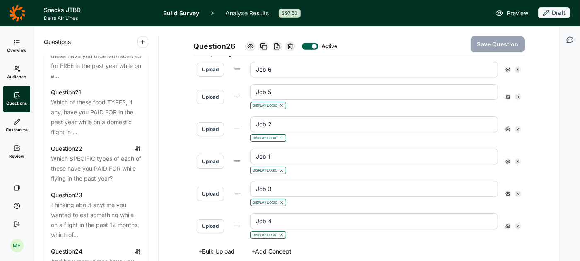
click at [508, 67] on use at bounding box center [508, 69] width 4 height 4
click at [523, 81] on span "Display Logic" at bounding box center [540, 81] width 36 height 8
click at [512, 81] on input "Display Logic" at bounding box center [512, 81] width 0 height 0
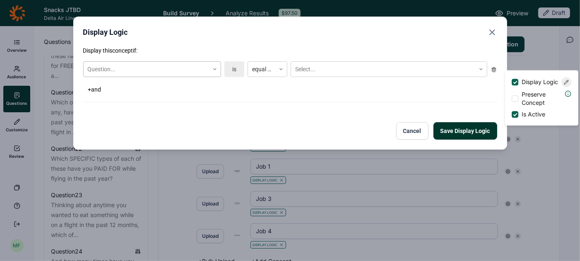
click at [214, 69] on icon at bounding box center [214, 69] width 5 height 5
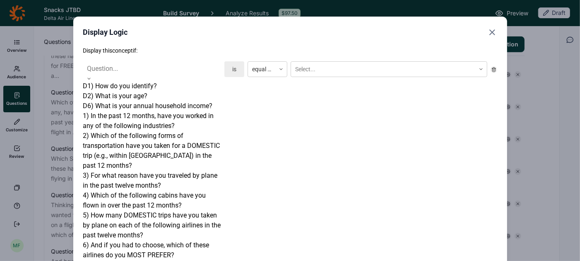
scroll to position [669, 0]
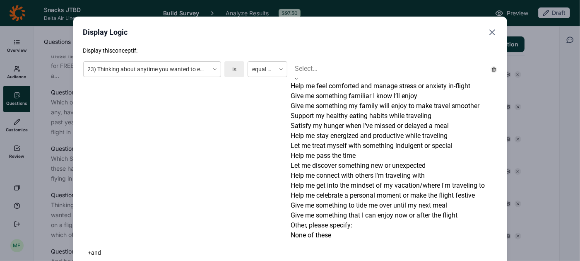
click at [327, 67] on div at bounding box center [389, 69] width 188 height 12
click at [342, 141] on div "Help me stay energized and productive while traveling" at bounding box center [389, 136] width 197 height 10
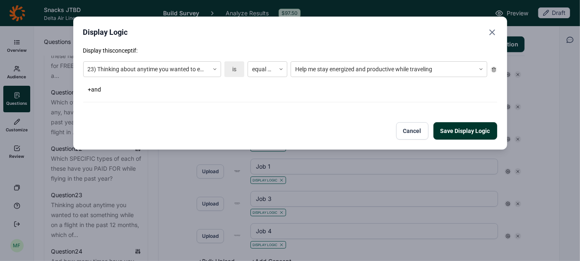
click at [455, 130] on button "Save Display Logic" at bounding box center [465, 130] width 64 height 17
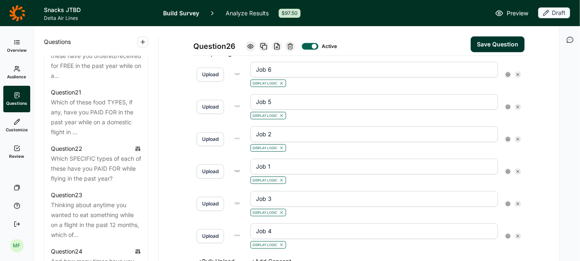
click at [495, 43] on button "Save Question" at bounding box center [498, 44] width 54 height 16
type input "Job 4"
type input "Job 3"
type input "Job 1"
type input "Job 2"
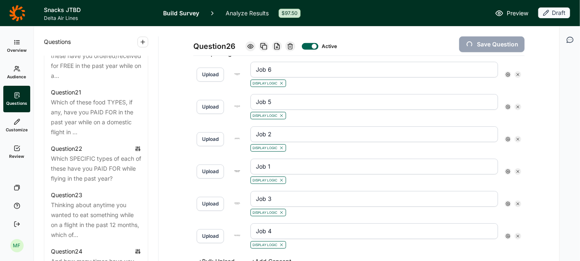
type input "Job 5"
type input "Job 6"
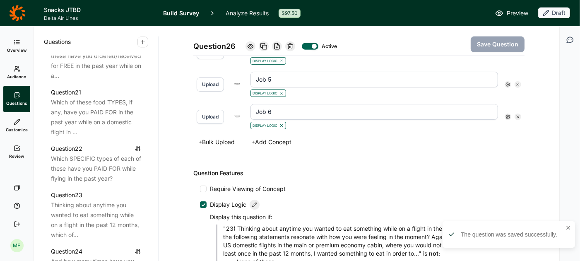
scroll to position [436, 0]
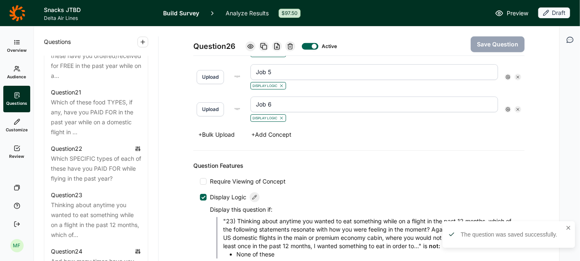
click at [287, 132] on button "+ Add Concept" at bounding box center [271, 135] width 50 height 12
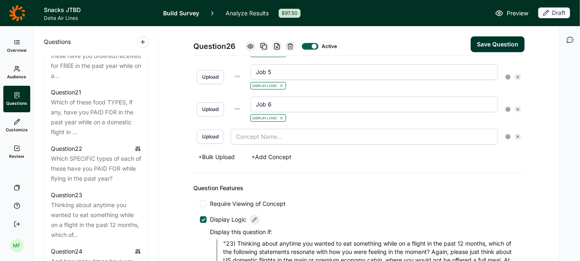
click at [282, 132] on input "text" at bounding box center [364, 137] width 267 height 16
type input "Job 7"
click at [204, 131] on button "Upload" at bounding box center [210, 137] width 27 height 14
click at [508, 134] on icon at bounding box center [507, 136] width 5 height 5
click at [526, 144] on span "Display Logic" at bounding box center [540, 146] width 36 height 8
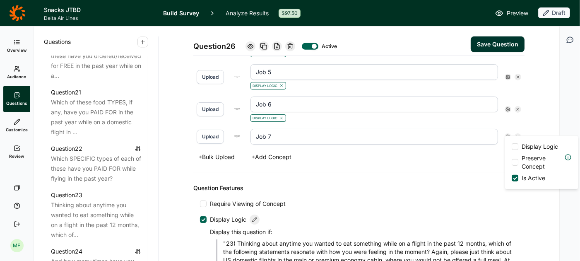
click at [512, 147] on input "Display Logic" at bounding box center [512, 147] width 0 height 0
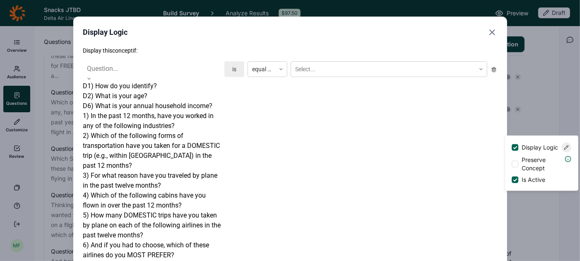
click at [95, 76] on div at bounding box center [89, 78] width 12 height 5
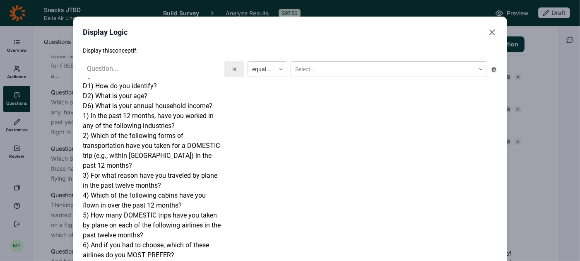
scroll to position [650, 0]
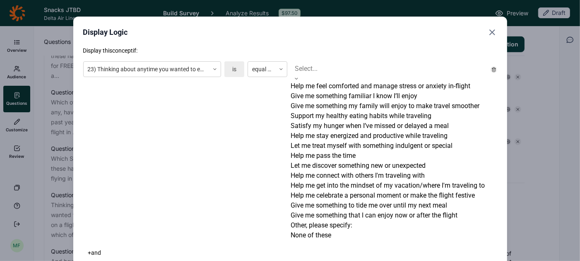
click at [321, 72] on div at bounding box center [389, 69] width 188 height 12
click at [340, 151] on div "Let me treat myself with something indulgent or special" at bounding box center [389, 146] width 197 height 10
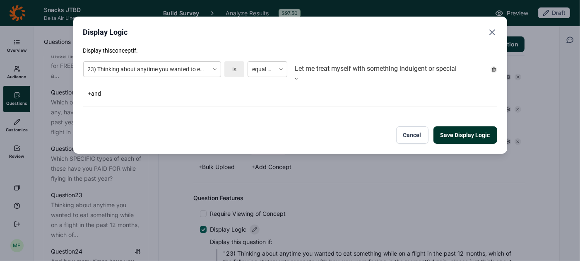
click at [451, 132] on button "Save Display Logic" at bounding box center [465, 134] width 64 height 17
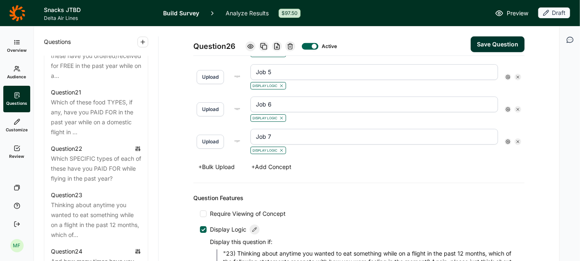
click at [498, 42] on button "Save Question" at bounding box center [498, 44] width 54 height 16
type input "Job 7"
type input "Job 6"
type input "Job 5"
type input "Job 1"
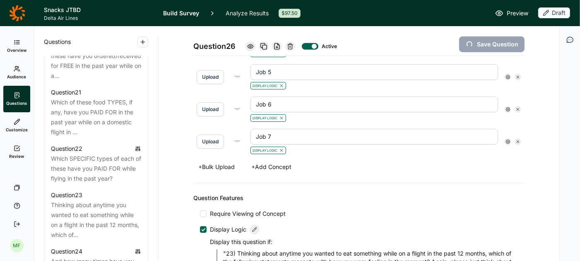
type input "Job 3"
type input "Job 4"
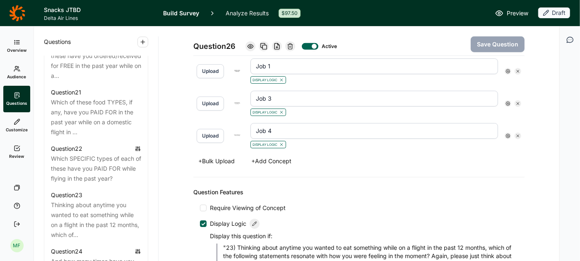
scroll to position [446, 0]
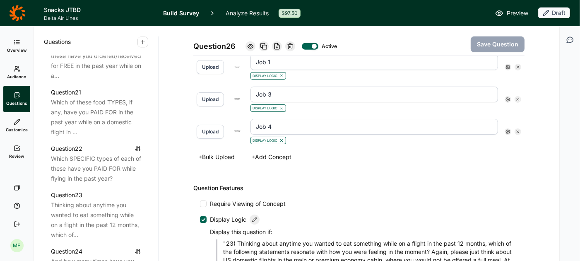
click at [273, 151] on button "+ Add Concept" at bounding box center [271, 157] width 50 height 12
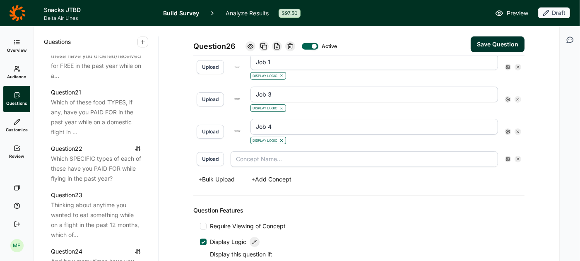
click at [273, 154] on input "text" at bounding box center [364, 159] width 267 height 16
type input "Job 8"
click at [211, 155] on button "Upload" at bounding box center [210, 159] width 27 height 14
click at [509, 156] on icon at bounding box center [507, 158] width 5 height 5
click at [522, 166] on span "Display Logic" at bounding box center [540, 168] width 36 height 8
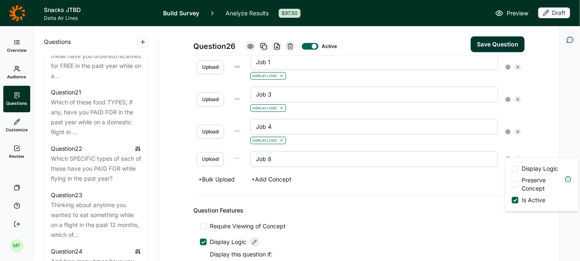
click at [512, 168] on input "Display Logic" at bounding box center [512, 168] width 0 height 0
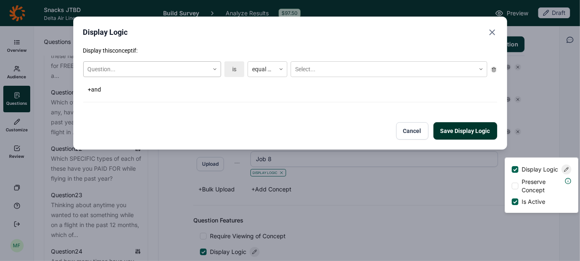
click at [217, 68] on icon at bounding box center [214, 69] width 5 height 5
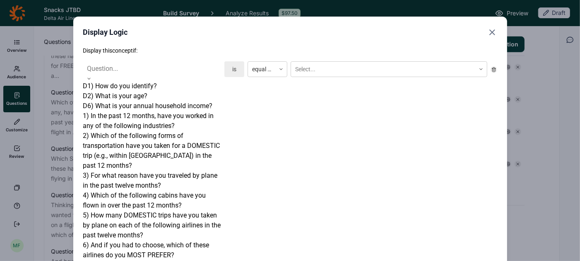
scroll to position [680, 0]
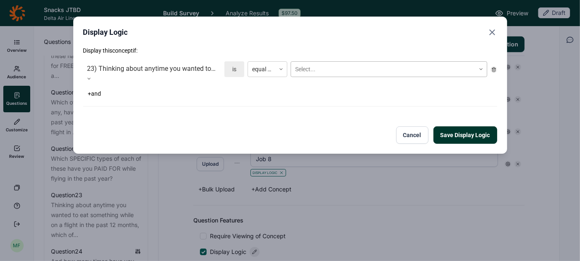
click at [302, 69] on div at bounding box center [383, 69] width 176 height 10
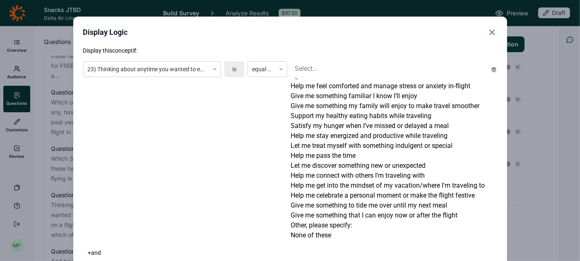
scroll to position [55, 0]
click at [323, 156] on div "Help me pass the time" at bounding box center [389, 156] width 197 height 10
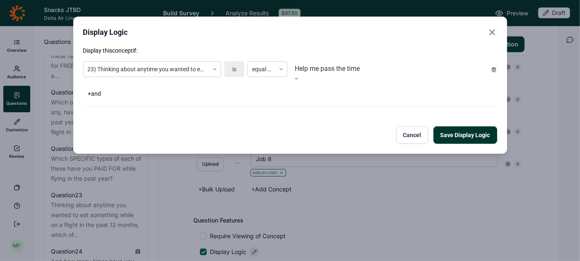
click at [482, 132] on button "Save Display Logic" at bounding box center [465, 134] width 64 height 17
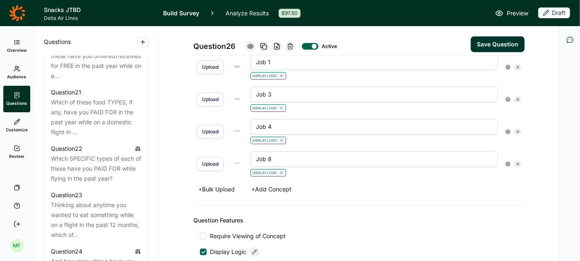
click at [499, 45] on button "Save Question" at bounding box center [498, 44] width 54 height 16
type input "Job 8"
type input "Job 4"
type input "Job 3"
type input "Job 1"
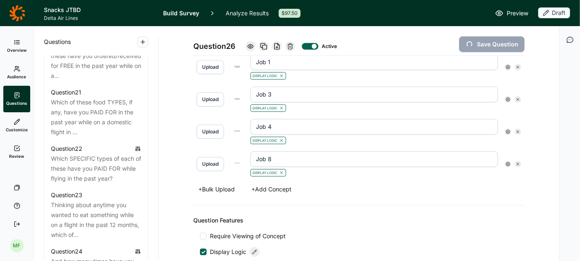
type input "Job 2"
type input "Job 5"
type input "Job 6"
type input "Job 7"
click at [285, 183] on button "+ Add Concept" at bounding box center [271, 189] width 50 height 12
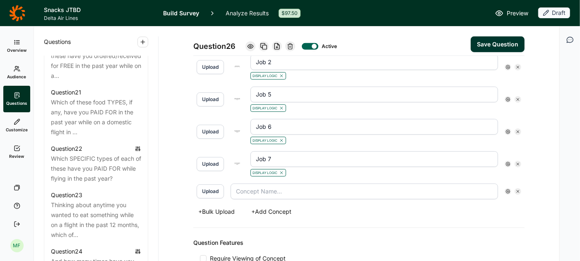
click at [285, 183] on input "text" at bounding box center [364, 191] width 267 height 16
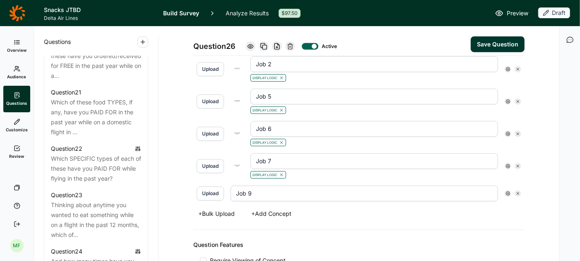
scroll to position [445, 0]
type input "Job 9"
click at [208, 190] on button "Upload" at bounding box center [210, 192] width 27 height 14
click at [509, 190] on icon at bounding box center [507, 192] width 5 height 5
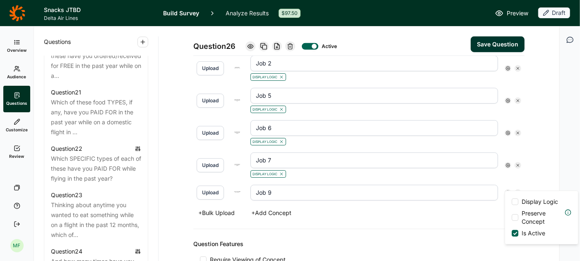
click at [516, 202] on div at bounding box center [515, 201] width 7 height 7
click at [512, 202] on input "Display Logic" at bounding box center [512, 202] width 0 height 0
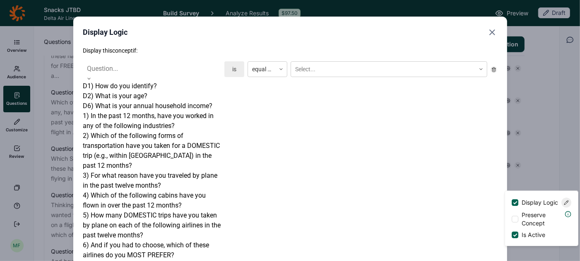
click at [91, 76] on icon at bounding box center [89, 78] width 5 height 5
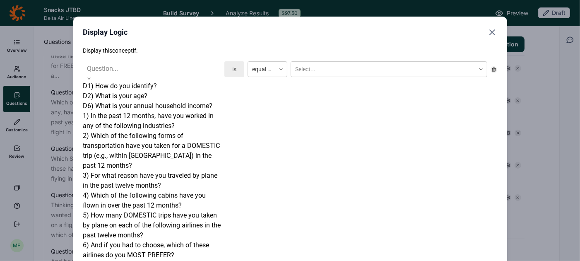
scroll to position [653, 0]
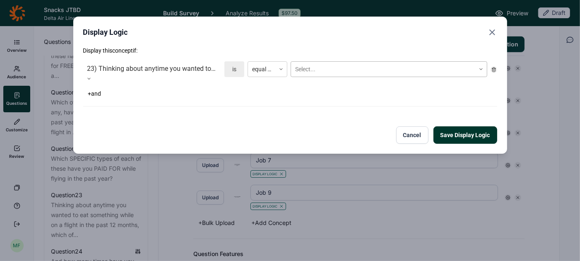
click at [314, 67] on div at bounding box center [383, 69] width 176 height 10
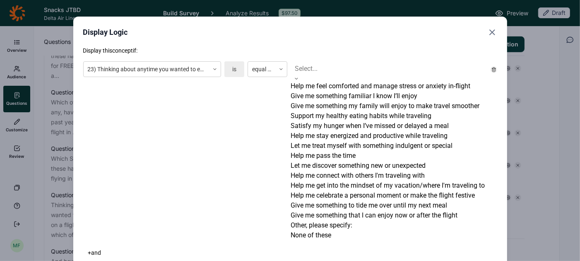
scroll to position [77, 0]
click at [334, 161] on div "Let me discover something new or unexpected" at bounding box center [389, 166] width 197 height 10
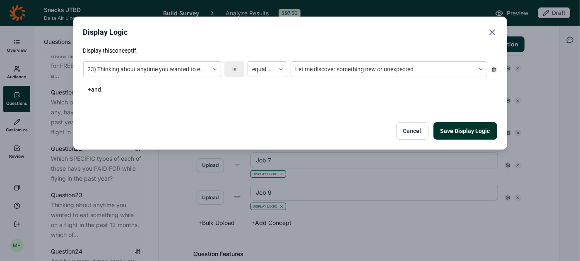
click at [457, 136] on button "Save Display Logic" at bounding box center [465, 130] width 64 height 17
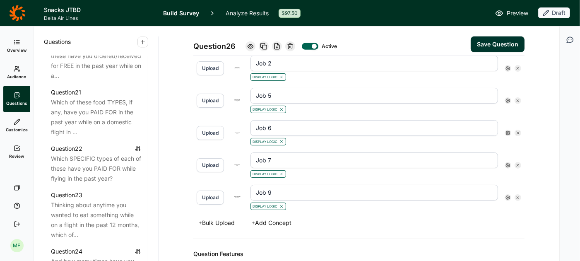
click at [496, 42] on button "Save Question" at bounding box center [498, 44] width 54 height 16
type input "Job 9"
type input "Job 7"
type input "Job 6"
type input "Job 5"
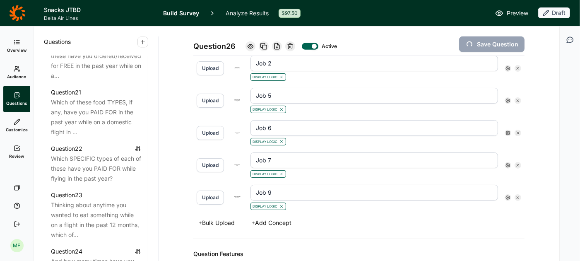
type input "Job 1"
type input "Job 3"
type input "Job 4"
type input "Job 8"
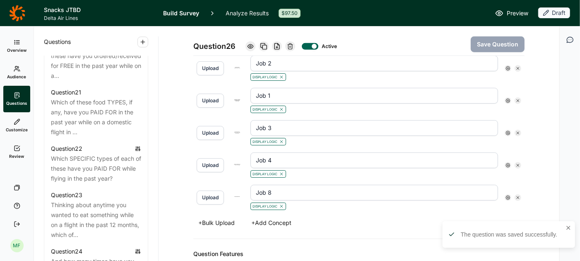
click at [276, 221] on button "+ Add Concept" at bounding box center [271, 223] width 50 height 12
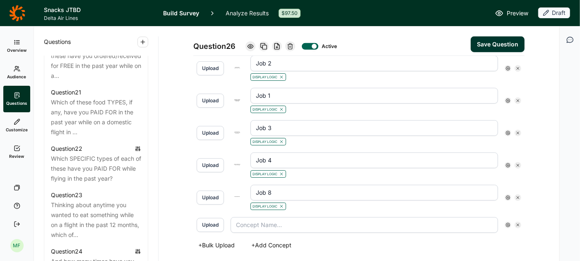
click at [276, 219] on input "text" at bounding box center [364, 225] width 267 height 16
type input "Job 10"
click at [202, 219] on button "Upload" at bounding box center [210, 225] width 27 height 14
click at [508, 223] on use at bounding box center [508, 225] width 4 height 4
click at [524, 180] on div "Display Logic Preserve Concept Is Active" at bounding box center [541, 188] width 73 height 53
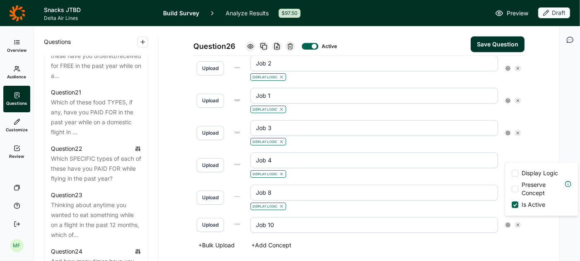
click at [524, 173] on span "Display Logic" at bounding box center [540, 173] width 36 height 8
click at [512, 173] on input "Display Logic" at bounding box center [512, 173] width 0 height 0
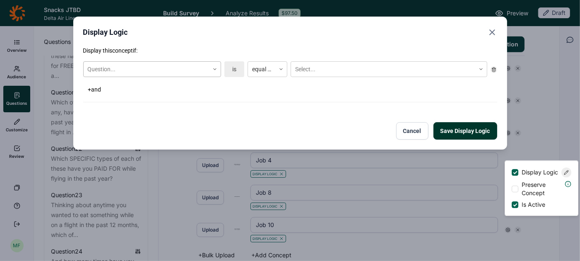
click at [215, 67] on icon at bounding box center [214, 69] width 5 height 5
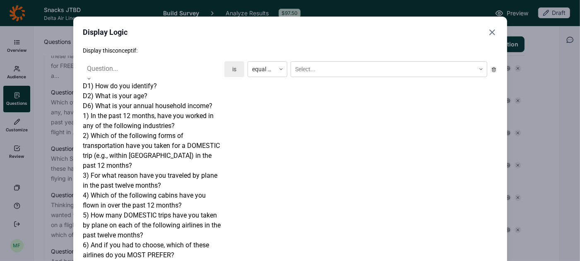
scroll to position [664, 0]
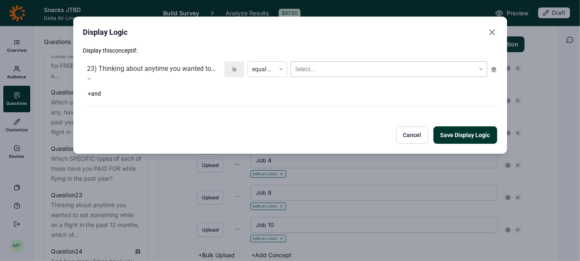
click at [313, 67] on div at bounding box center [383, 69] width 176 height 10
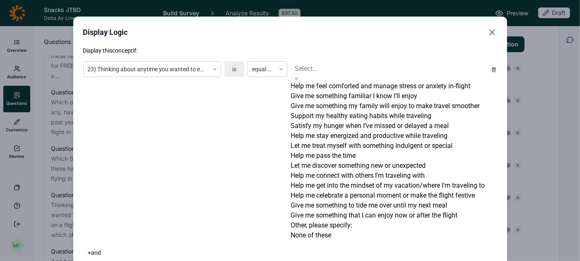
scroll to position [106, 0]
click at [312, 171] on div "Help me connect with others I'm traveling with" at bounding box center [389, 176] width 197 height 10
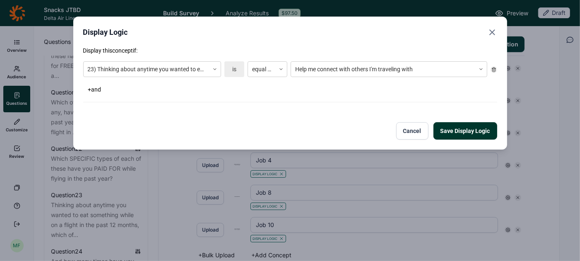
click at [478, 130] on button "Save Display Logic" at bounding box center [465, 130] width 64 height 17
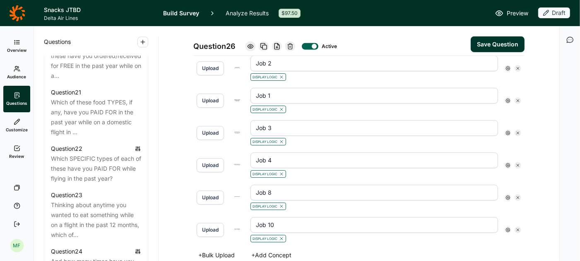
click at [488, 39] on button "Save Question" at bounding box center [498, 44] width 54 height 16
click at [488, 40] on button "Save Question" at bounding box center [498, 44] width 54 height 16
click at [493, 44] on button "Save Question" at bounding box center [498, 44] width 54 height 16
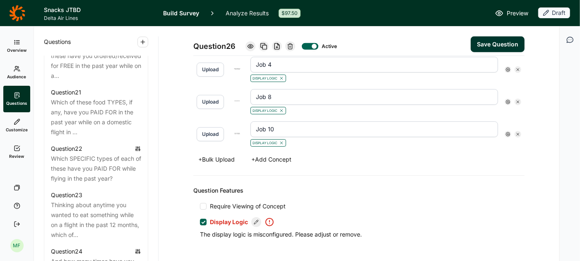
scroll to position [609, 0]
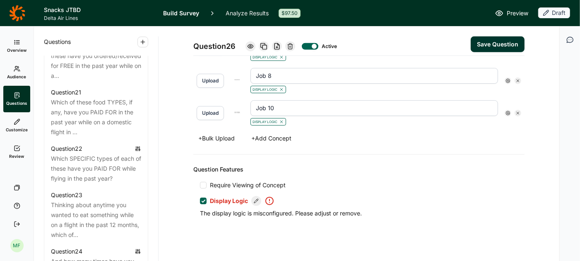
click at [270, 196] on icon at bounding box center [270, 201] width 10 height 10
click at [200, 201] on input "Display Logic" at bounding box center [200, 201] width 0 height 0
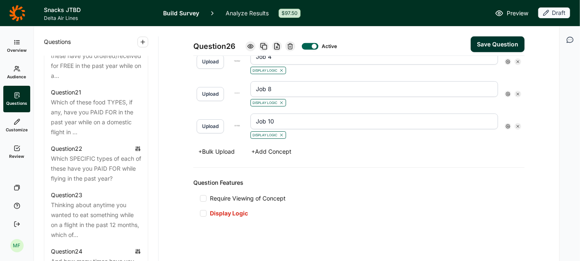
scroll to position [549, 0]
click at [484, 43] on button "Save Question" at bounding box center [498, 44] width 54 height 16
type input "Job 10"
type input "Job 8"
type input "Job 4"
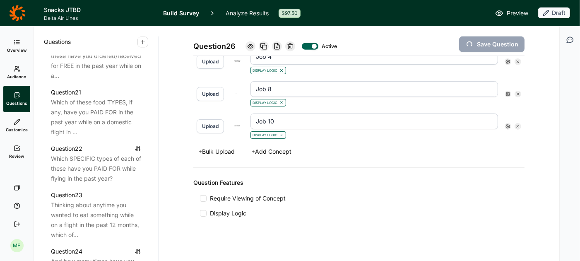
type input "Job 3"
type input "Job 1"
type input "Job 2"
type input "Job 5"
type input "Job 6"
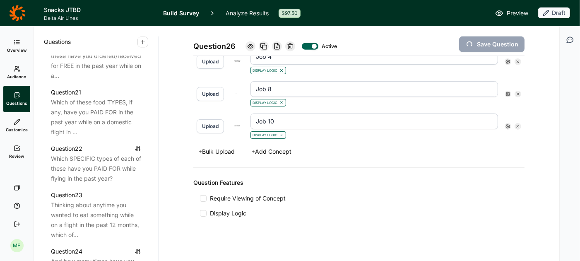
type input "Job 7"
type input "Job 9"
click at [287, 148] on button "+ Add Concept" at bounding box center [271, 152] width 50 height 12
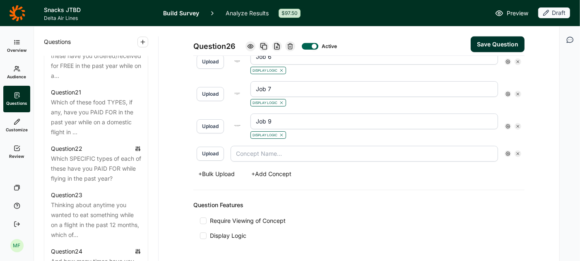
click at [287, 148] on input "text" at bounding box center [364, 154] width 267 height 16
type input "Job 11"
click at [217, 149] on button "Upload" at bounding box center [210, 154] width 27 height 14
click at [507, 151] on icon at bounding box center [507, 153] width 5 height 5
click at [526, 163] on span "Display Logic" at bounding box center [540, 162] width 36 height 8
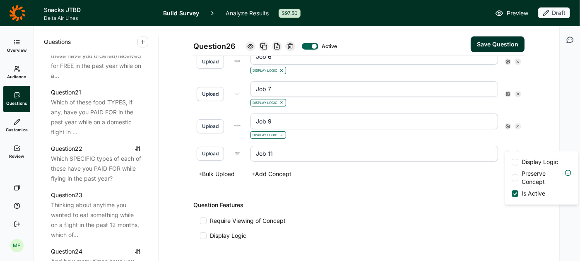
click at [512, 162] on input "Display Logic" at bounding box center [512, 162] width 0 height 0
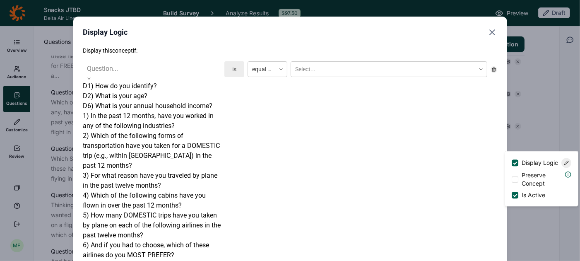
click at [214, 76] on div at bounding box center [152, 78] width 138 height 5
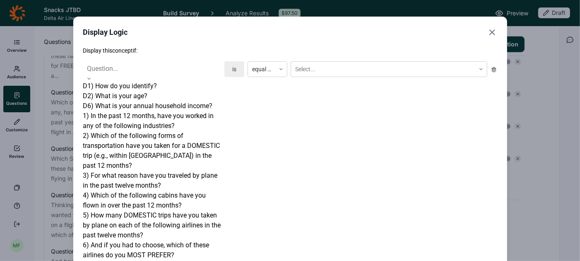
scroll to position [633, 0]
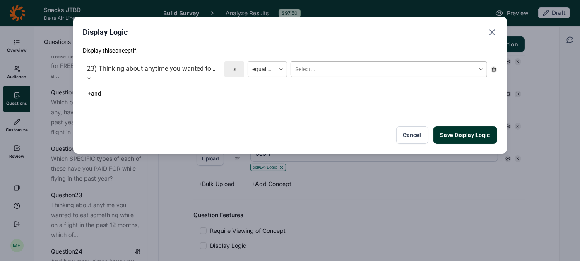
click at [326, 67] on div at bounding box center [383, 69] width 176 height 10
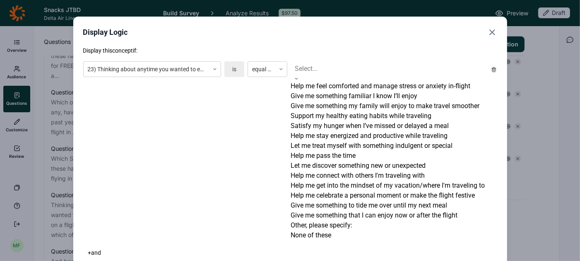
scroll to position [164, 0]
click at [337, 180] on div "Help me get into the mindset of my vacation/where I'm traveling to" at bounding box center [389, 185] width 197 height 10
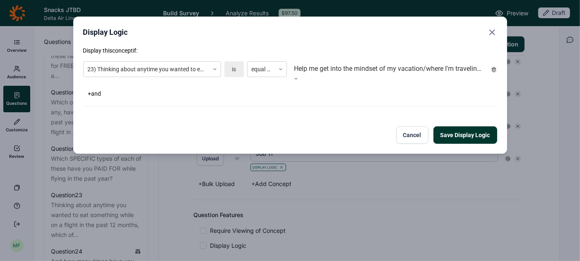
click at [456, 130] on button "Save Display Logic" at bounding box center [465, 134] width 64 height 17
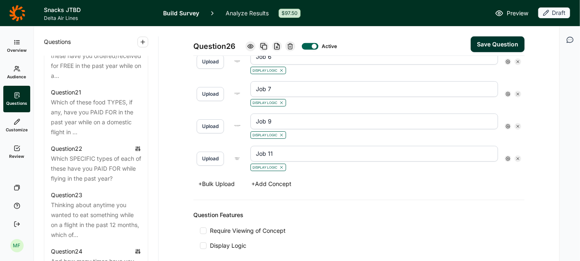
click at [495, 43] on button "Save Question" at bounding box center [498, 44] width 54 height 16
type input "Job 11"
type input "Job 9"
type input "Job 7"
type input "Job 6"
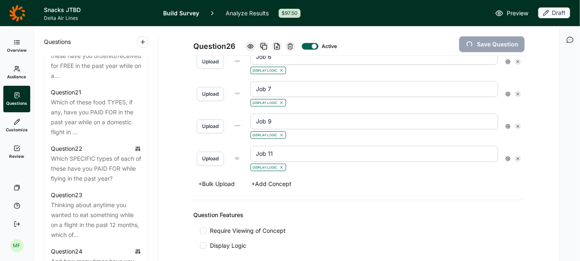
type input "Job 5"
type input "Job 1"
type input "Job 3"
type input "Job 4"
type input "Job 8"
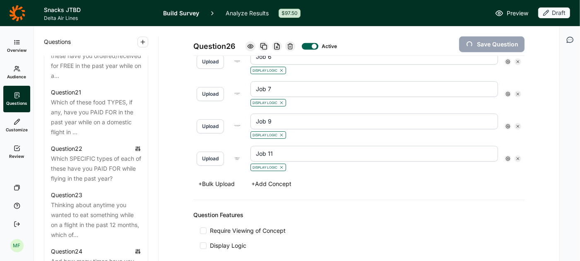
type input "Job 10"
click at [274, 178] on button "+ Add Concept" at bounding box center [271, 184] width 50 height 12
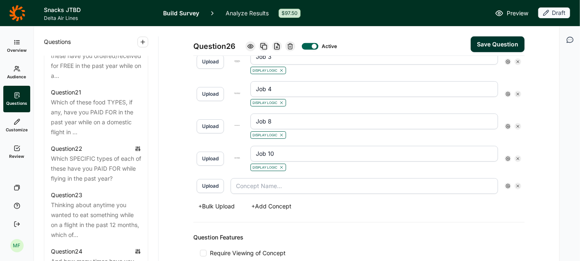
click at [274, 178] on input "text" at bounding box center [364, 186] width 267 height 16
type input "Job 12"
click at [212, 179] on button "Upload" at bounding box center [210, 186] width 27 height 14
click at [508, 183] on icon at bounding box center [507, 185] width 5 height 5
click at [530, 192] on span "Display Logic" at bounding box center [540, 194] width 36 height 8
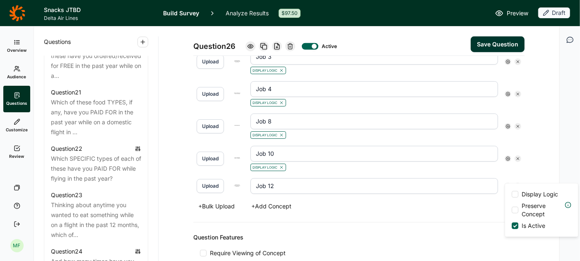
click at [512, 194] on input "Display Logic" at bounding box center [512, 194] width 0 height 0
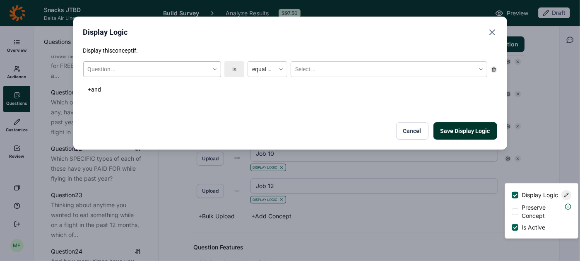
click at [192, 62] on div "Question..." at bounding box center [152, 69] width 138 height 16
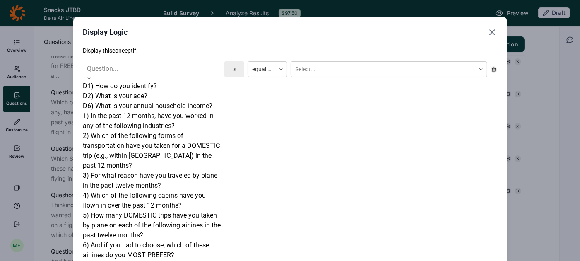
scroll to position [638, 0]
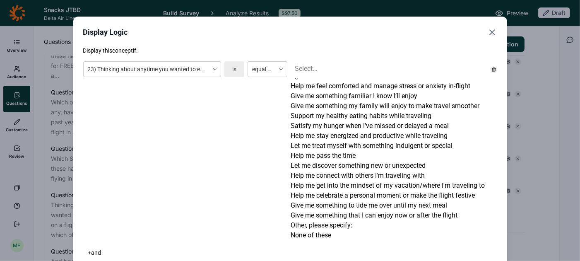
click at [336, 72] on div at bounding box center [389, 69] width 188 height 12
click at [340, 190] on div "Help me celebrate a personal moment or make the flight festive" at bounding box center [389, 195] width 197 height 10
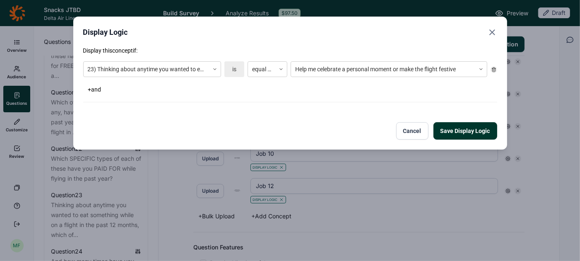
click at [451, 132] on button "Save Display Logic" at bounding box center [465, 130] width 64 height 17
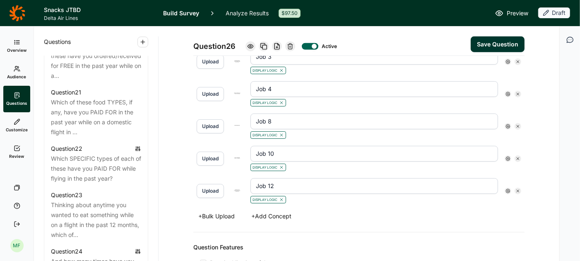
click at [496, 46] on button "Save Question" at bounding box center [498, 44] width 54 height 16
type input "Job 12"
type input "Job 10"
type input "Job 8"
type input "Job 4"
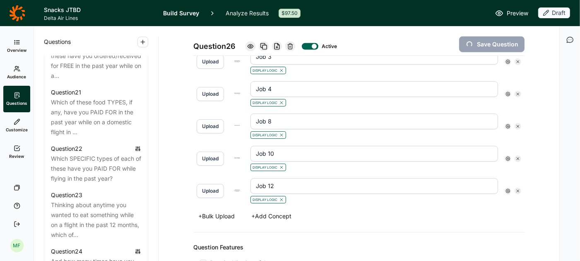
type input "Job 3"
type input "Job 1"
type input "Job 2"
type input "Job 5"
type input "Job 6"
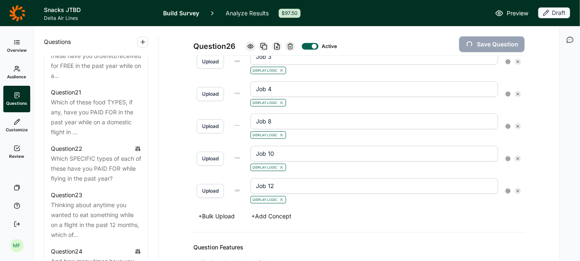
type input "Job 7"
type input "Job 9"
type input "Job 11"
click at [276, 211] on button "+ Add Concept" at bounding box center [271, 216] width 50 height 12
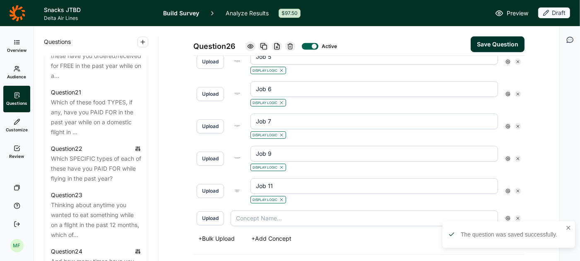
click at [277, 212] on input "text" at bounding box center [364, 218] width 267 height 16
type input "Job 13"
click at [213, 217] on button "Upload" at bounding box center [210, 218] width 27 height 14
click at [507, 216] on icon at bounding box center [507, 218] width 5 height 5
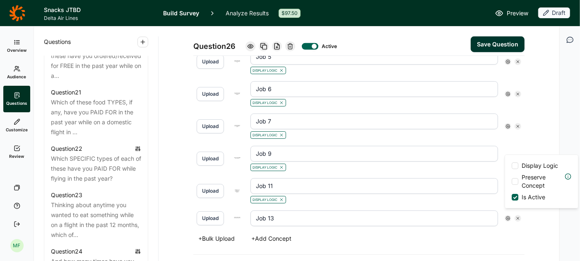
click at [527, 164] on span "Display Logic" at bounding box center [540, 165] width 36 height 8
click at [512, 166] on input "Display Logic" at bounding box center [512, 166] width 0 height 0
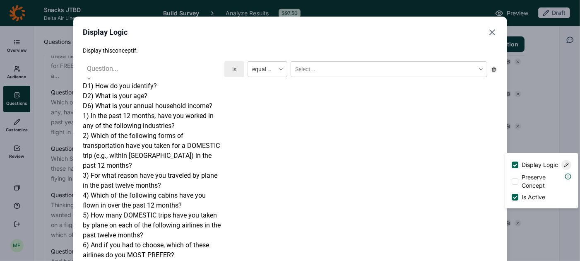
click at [197, 67] on div at bounding box center [152, 69] width 130 height 12
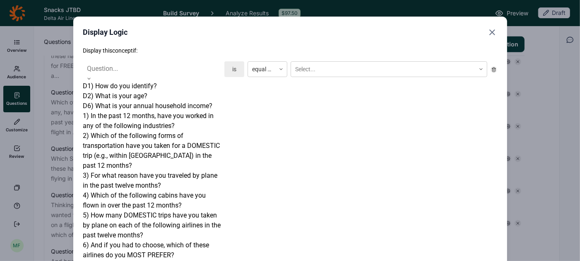
scroll to position [665, 0]
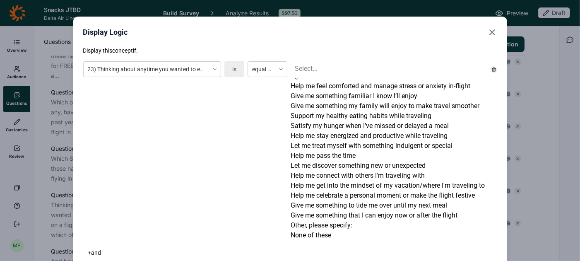
click at [323, 66] on div at bounding box center [389, 69] width 188 height 12
click at [342, 200] on div "Give me something to tide me over until my next meal" at bounding box center [389, 205] width 197 height 10
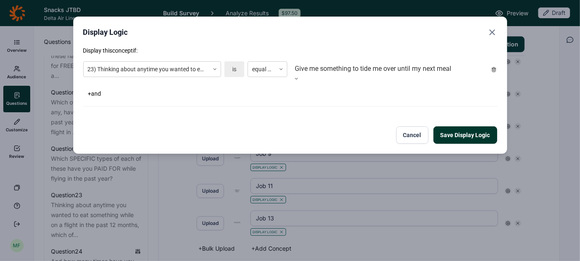
click at [460, 133] on button "Save Display Logic" at bounding box center [465, 134] width 64 height 17
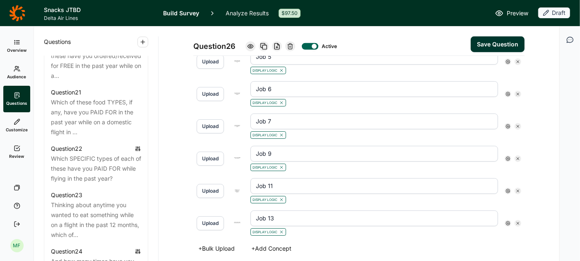
click at [493, 45] on button "Save Question" at bounding box center [498, 44] width 54 height 16
type input "Job 13"
type input "Job 11"
type input "Job 9"
type input "Job 7"
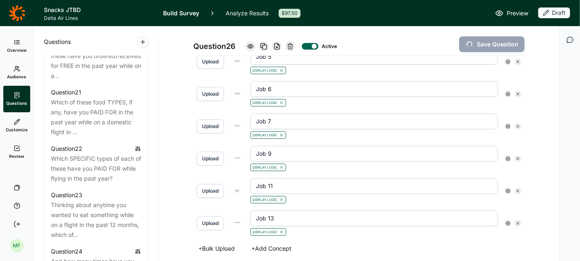
type input "Job 6"
type input "Job 5"
type input "Job 1"
type input "Job 3"
type input "Job 4"
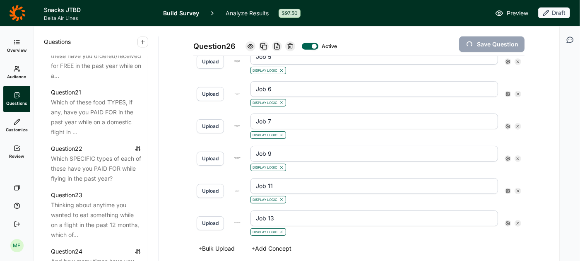
type input "Job 8"
type input "Job 10"
type input "Job 12"
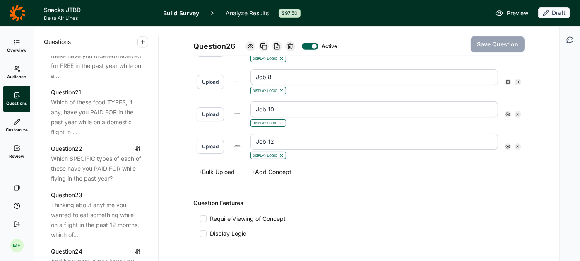
scroll to position [633, 0]
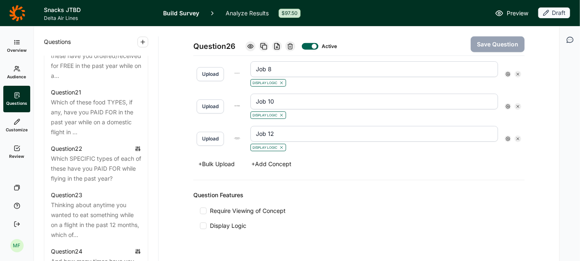
click at [280, 158] on button "+ Add Concept" at bounding box center [271, 164] width 50 height 12
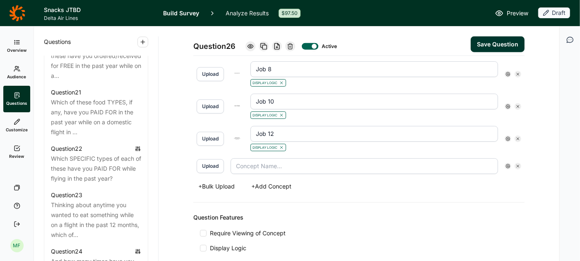
click at [281, 164] on input "text" at bounding box center [364, 166] width 267 height 16
type input "Job 14"
click at [213, 159] on button "Upload" at bounding box center [210, 166] width 27 height 14
click at [507, 164] on use at bounding box center [508, 166] width 4 height 4
click at [526, 175] on span "Display Logic" at bounding box center [540, 174] width 36 height 8
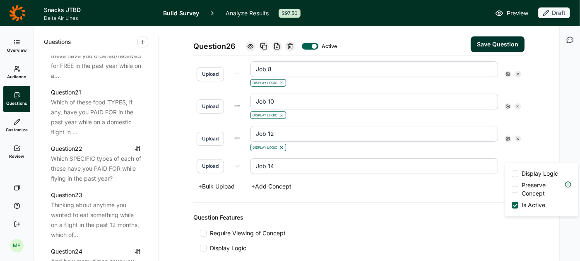
click at [512, 174] on input "Display Logic" at bounding box center [512, 174] width 0 height 0
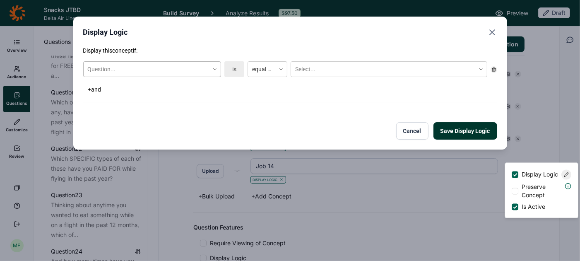
click at [212, 70] on icon at bounding box center [214, 69] width 5 height 5
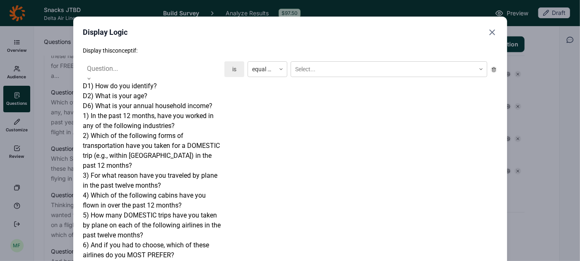
scroll to position [675, 0]
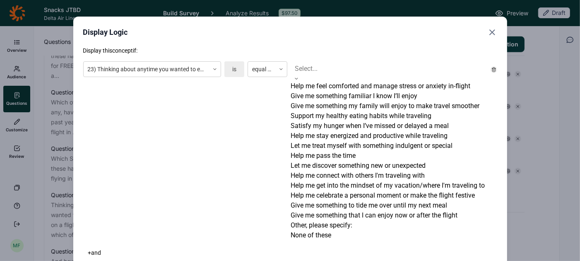
click at [322, 66] on div at bounding box center [389, 69] width 188 height 12
click at [326, 210] on div "Give me something that I can enjoy now or after the flight" at bounding box center [389, 215] width 197 height 10
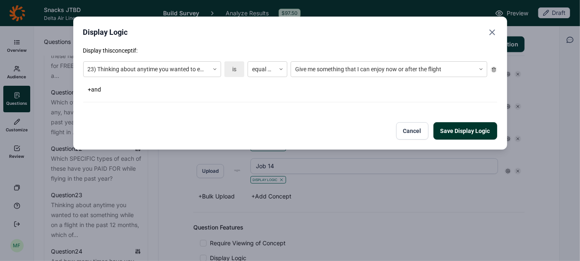
click at [452, 132] on button "Save Display Logic" at bounding box center [465, 130] width 64 height 17
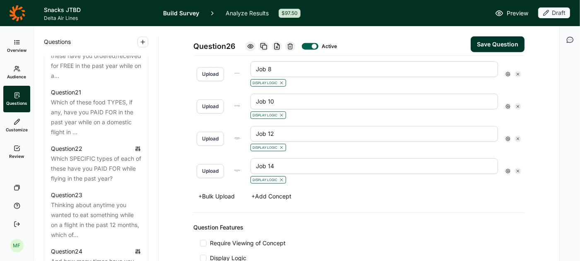
click at [491, 45] on button "Save Question" at bounding box center [498, 44] width 54 height 16
type input "Job 14"
type input "Job 12"
type input "Job 10"
type input "Job 8"
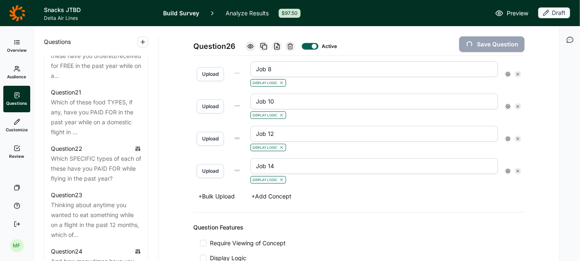
type input "Job 4"
type input "Job 3"
type input "Job 1"
type input "Job 2"
type input "Job 5"
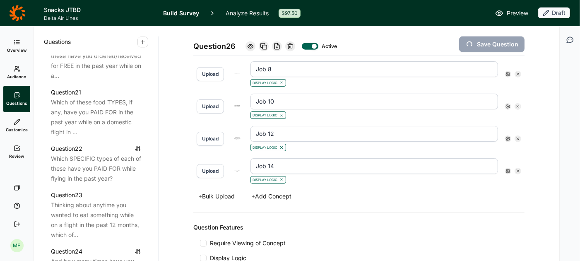
type input "Job 6"
type input "Job 7"
type input "Job 9"
type input "Job 11"
type input "Job 13"
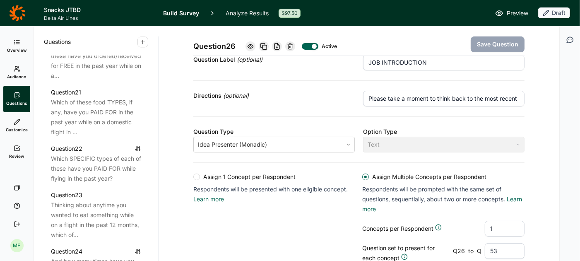
scroll to position [94, 0]
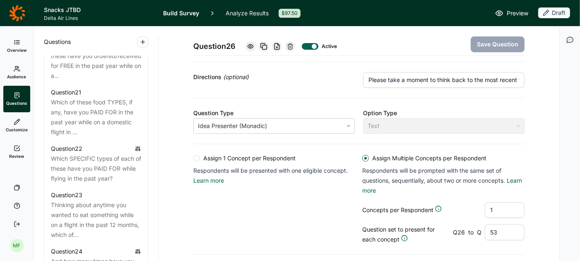
drag, startPoint x: 498, startPoint y: 208, endPoint x: 483, endPoint y: 180, distance: 31.3
click at [477, 192] on div "Assign Multiple Concepts per Respondent Respondents will be prompted with the s…" at bounding box center [443, 199] width 162 height 90
type input "2"
click at [509, 43] on button "Save Question" at bounding box center [498, 44] width 54 height 16
type input "Job 13"
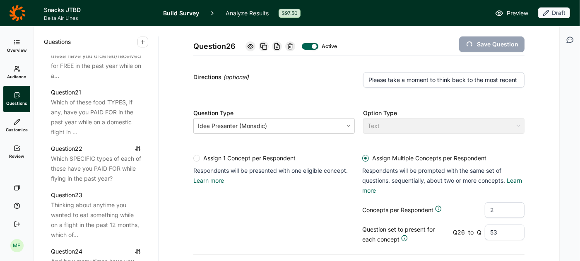
type input "Job 11"
type input "Job 9"
type input "Job 7"
type input "Job 6"
type input "Job 5"
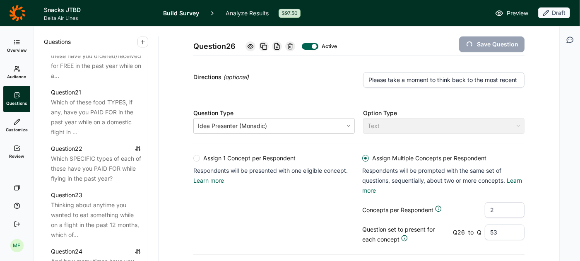
type input "Job 2"
type input "Job 1"
type input "Job 3"
type input "Job 4"
type input "Job 8"
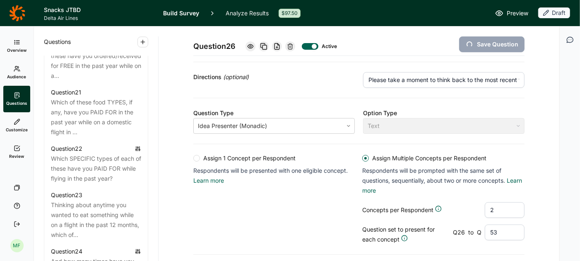
type input "Job 10"
type input "Job 12"
type input "Job 14"
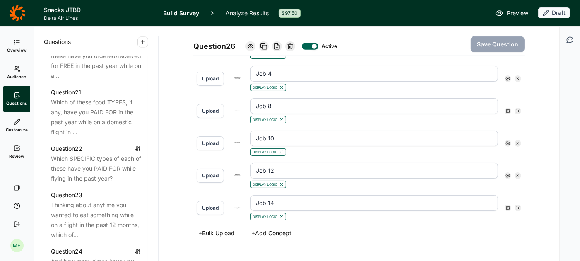
scroll to position [677, 0]
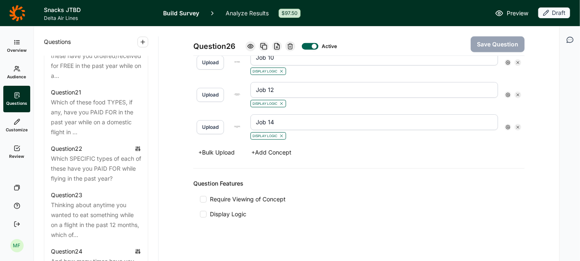
click at [517, 12] on span "Preview" at bounding box center [518, 13] width 22 height 10
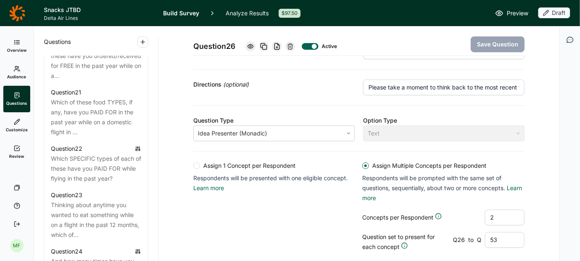
scroll to position [0, 0]
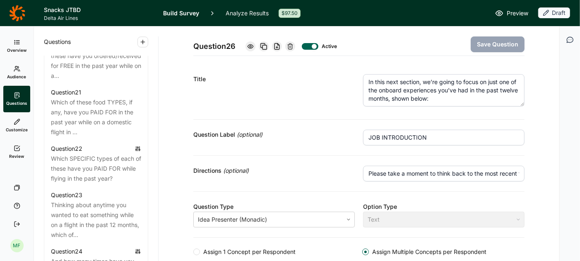
click at [516, 13] on span "Preview" at bounding box center [518, 13] width 22 height 10
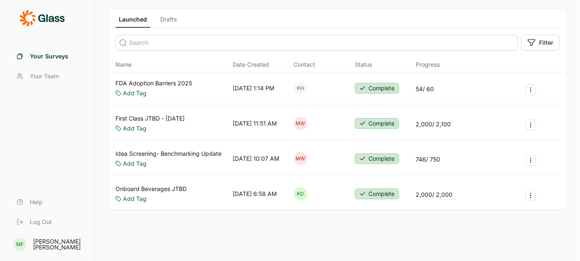
scroll to position [49, 0]
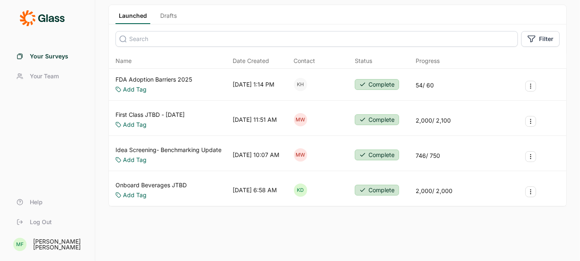
click at [141, 182] on link "Onboard Beverages JTBD" at bounding box center [150, 185] width 71 height 8
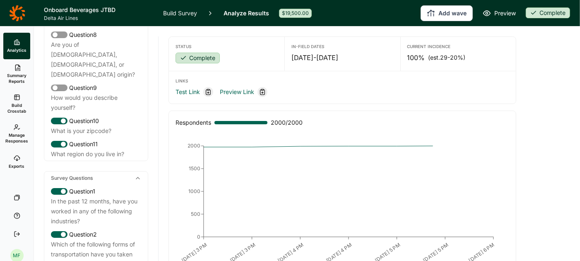
scroll to position [243, 0]
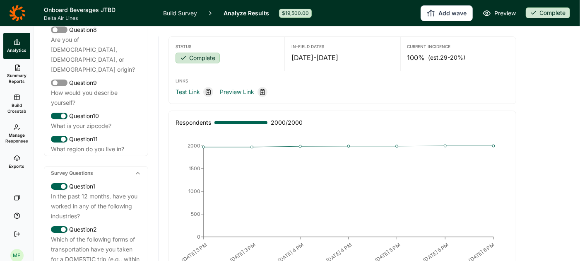
click at [188, 13] on link "Build Survey" at bounding box center [180, 13] width 34 height 26
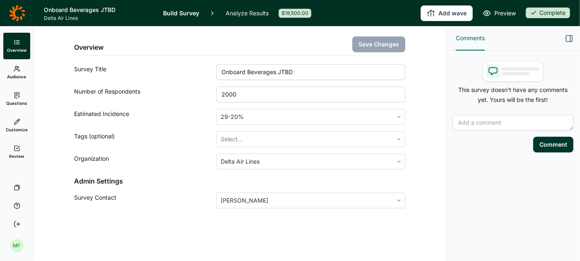
click at [15, 96] on icon at bounding box center [17, 95] width 7 height 7
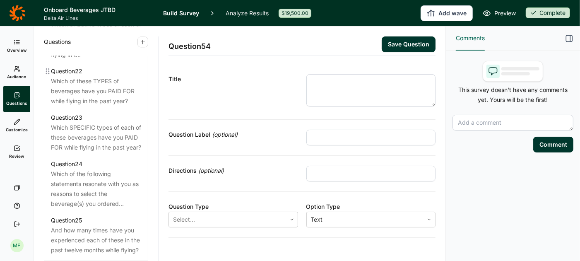
scroll to position [1457, 0]
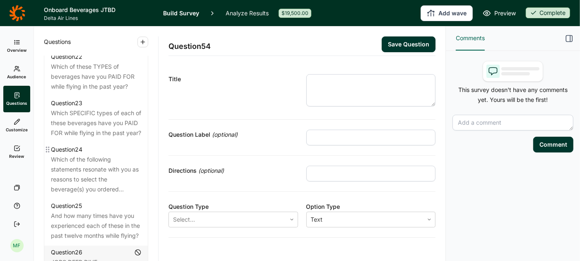
click at [87, 158] on div "Which of the following statements resonate with you as reasons to select the be…" at bounding box center [96, 174] width 90 height 40
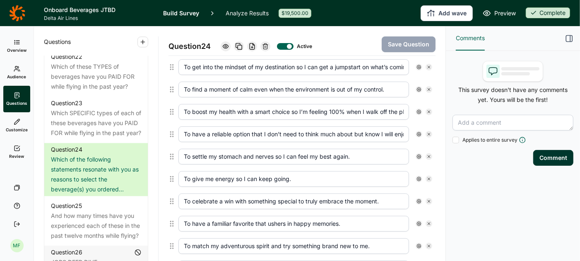
scroll to position [247, 0]
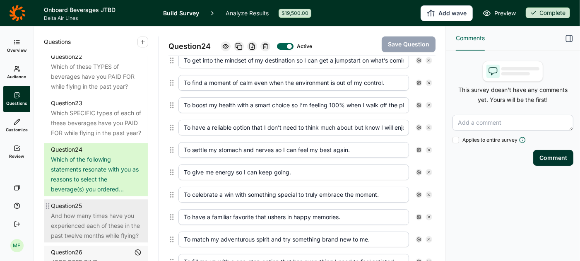
click at [103, 223] on div "And how many times have you experienced each of these in the past twelve months…" at bounding box center [96, 226] width 90 height 30
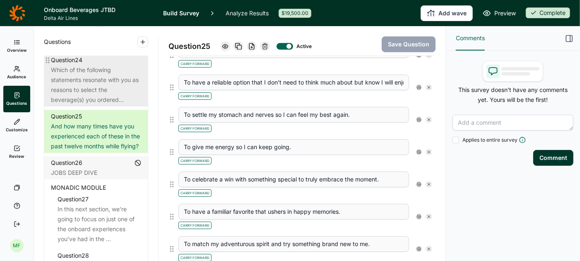
scroll to position [1547, 0]
click at [114, 167] on div "JOBS DEEP DIVE" at bounding box center [96, 172] width 90 height 10
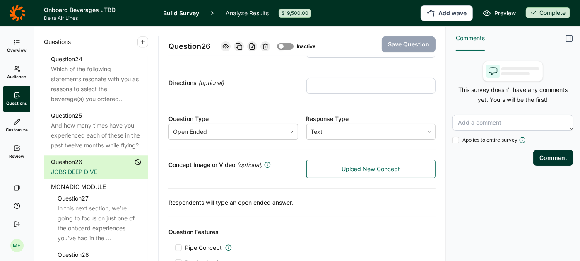
scroll to position [141, 0]
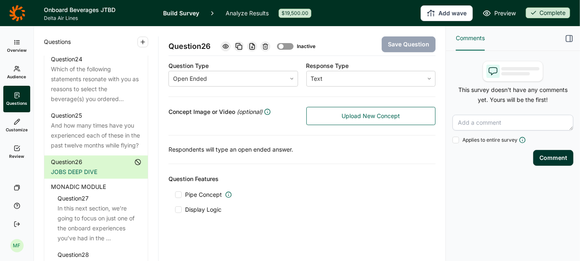
click at [111, 183] on div "MONADIC MODULE" at bounding box center [96, 187] width 90 height 10
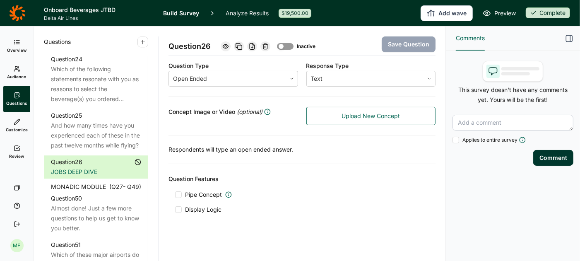
click at [86, 189] on span "MONADIC MODULE" at bounding box center [78, 187] width 55 height 10
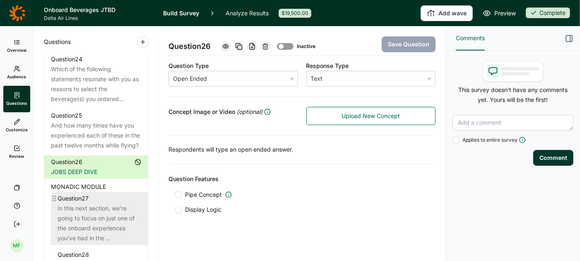
click at [84, 211] on div "In this next section, we’re going to focus on just one of the onboard experienc…" at bounding box center [100, 223] width 84 height 40
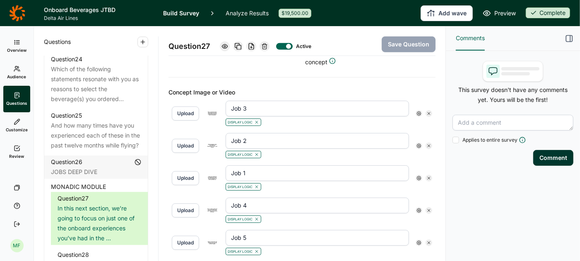
scroll to position [284, 0]
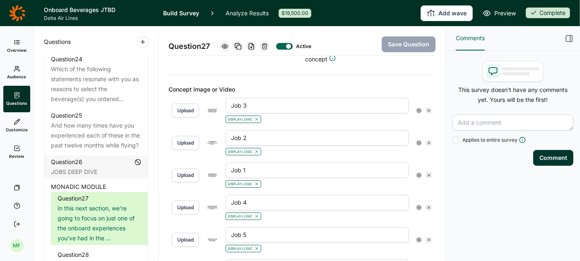
click at [420, 108] on icon at bounding box center [418, 110] width 5 height 5
click at [571, 37] on icon "button" at bounding box center [569, 38] width 8 height 8
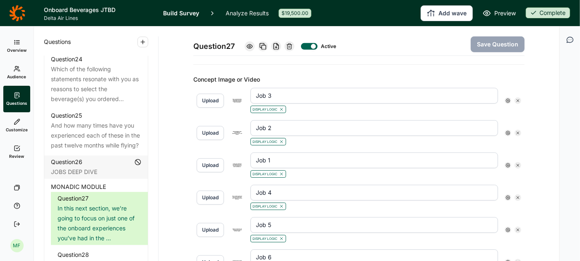
click at [507, 99] on icon at bounding box center [507, 100] width 5 height 5
click at [529, 113] on span "Display Logic" at bounding box center [540, 113] width 36 height 8
click at [512, 113] on input "Display Logic" at bounding box center [512, 113] width 0 height 0
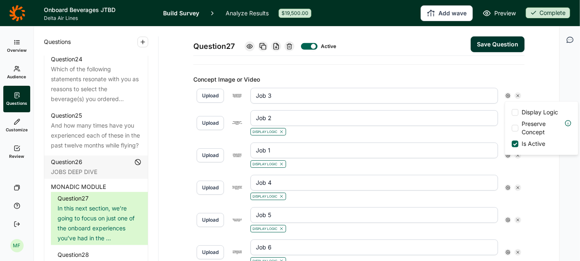
click at [472, 149] on input "Job 1" at bounding box center [374, 150] width 248 height 16
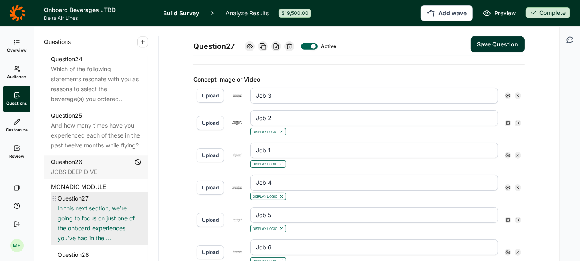
scroll to position [1596, 0]
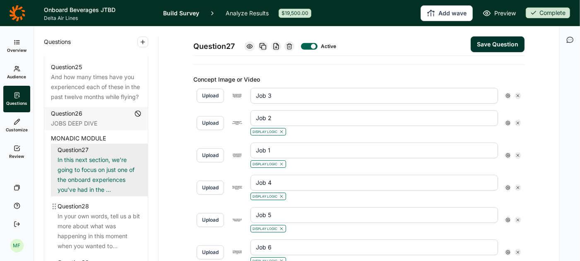
click at [98, 214] on div "In your own words, tell us a bit more about what was happening in this moment w…" at bounding box center [100, 231] width 84 height 40
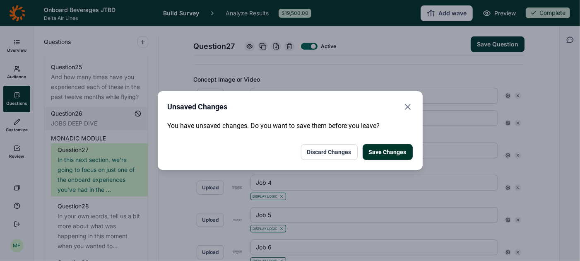
click at [323, 154] on button "Discard Changes" at bounding box center [329, 152] width 57 height 16
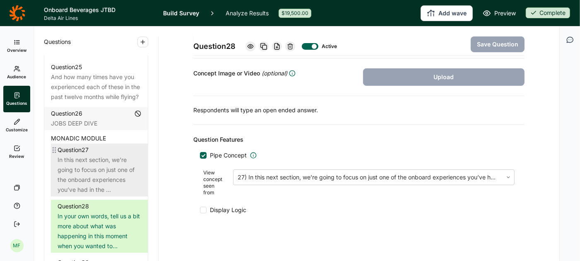
click at [112, 168] on div "In this next section, we’re going to focus on just one of the onboard experienc…" at bounding box center [100, 175] width 84 height 40
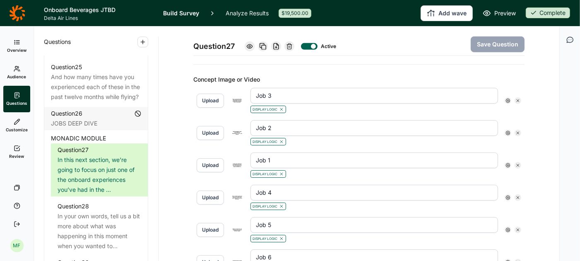
click at [507, 99] on icon at bounding box center [507, 100] width 5 height 5
click at [567, 115] on use at bounding box center [567, 113] width 4 height 4
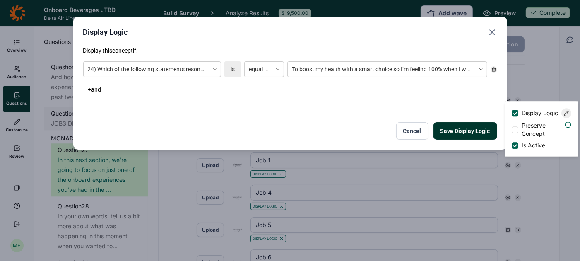
click at [492, 30] on icon "Close" at bounding box center [492, 32] width 10 height 10
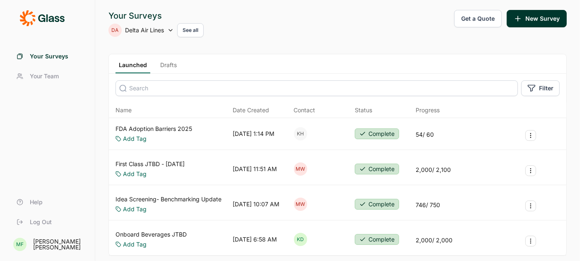
scroll to position [49, 0]
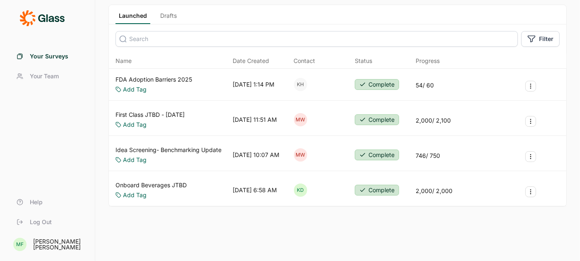
click at [150, 187] on link "Onboard Beverages JTBD" at bounding box center [150, 185] width 71 height 8
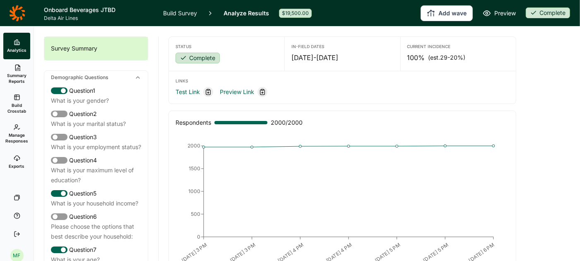
click at [179, 18] on link "Build Survey" at bounding box center [180, 13] width 34 height 26
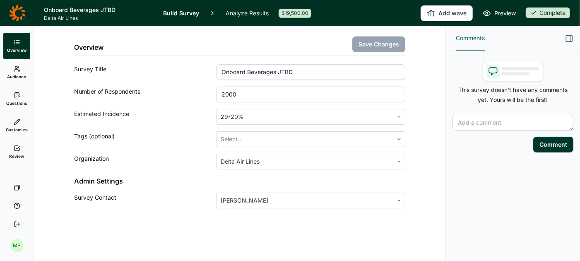
click at [16, 100] on span "Questions" at bounding box center [16, 103] width 21 height 6
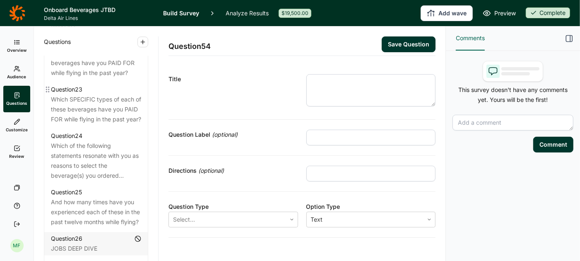
scroll to position [1497, 0]
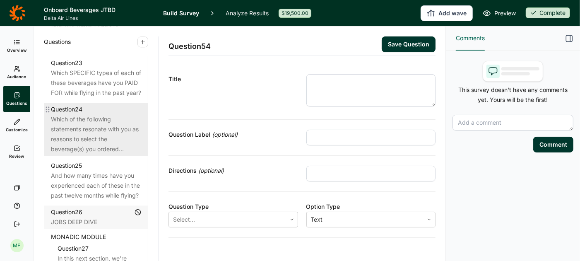
click at [82, 127] on div "Which of the following statements resonate with you as reasons to select the be…" at bounding box center [96, 134] width 90 height 40
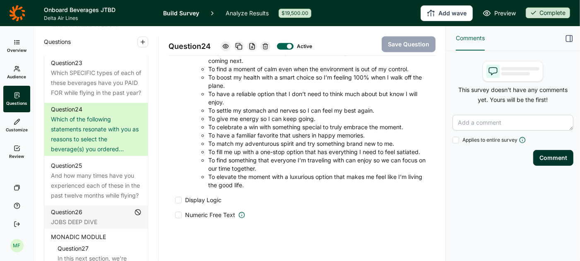
scroll to position [781, 0]
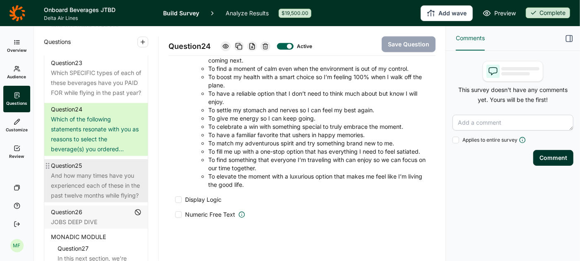
click at [95, 174] on div "And how many times have you experienced each of these in the past twelve months…" at bounding box center [96, 186] width 90 height 30
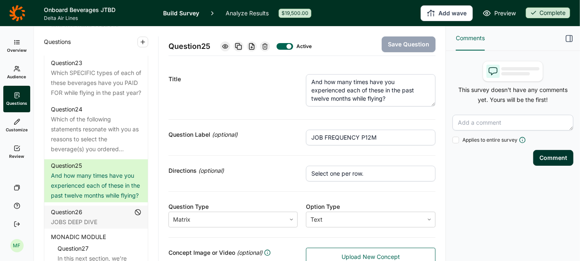
click at [568, 38] on icon "button" at bounding box center [569, 38] width 8 height 8
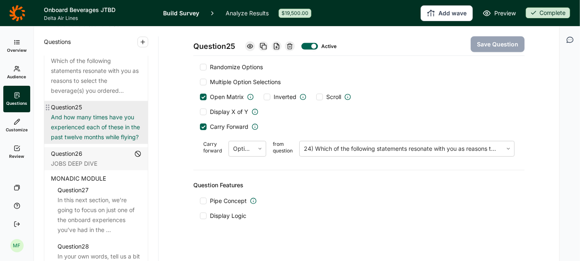
scroll to position [1561, 0]
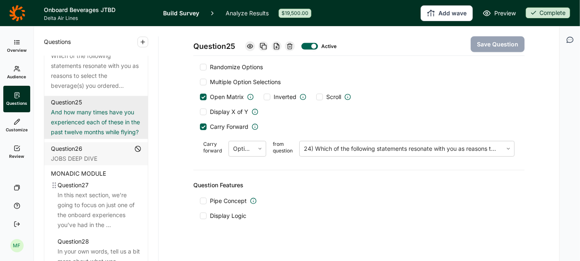
click at [101, 182] on div "Question 27" at bounding box center [100, 185] width 84 height 10
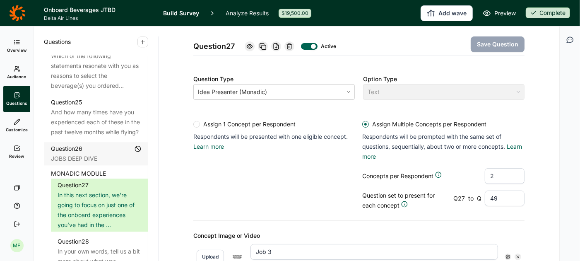
scroll to position [121, 0]
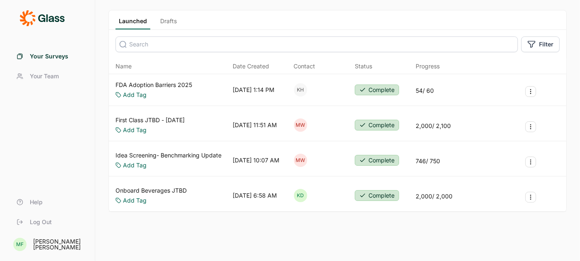
scroll to position [49, 0]
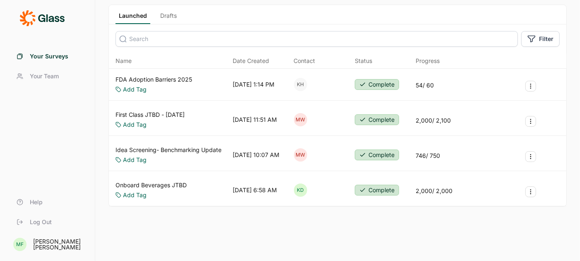
click at [158, 185] on link "Onboard Beverages JTBD" at bounding box center [150, 185] width 71 height 8
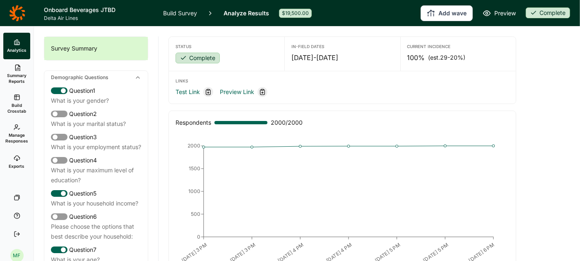
click at [173, 8] on link "Build Survey" at bounding box center [180, 13] width 34 height 26
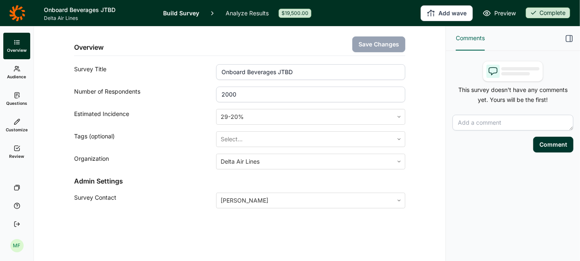
click at [16, 96] on use at bounding box center [16, 94] width 5 height 5
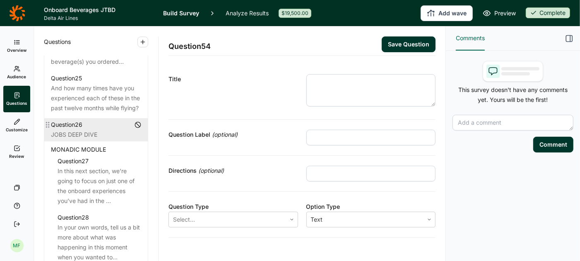
scroll to position [1586, 0]
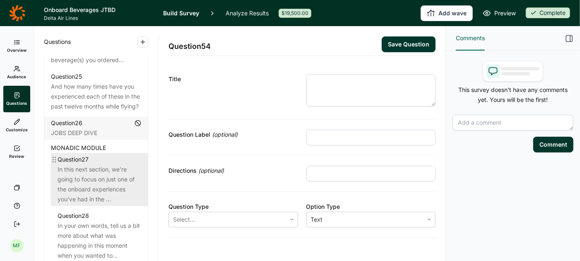
click at [92, 175] on div "In this next section, we’re going to focus on just one of the onboard experienc…" at bounding box center [100, 184] width 84 height 40
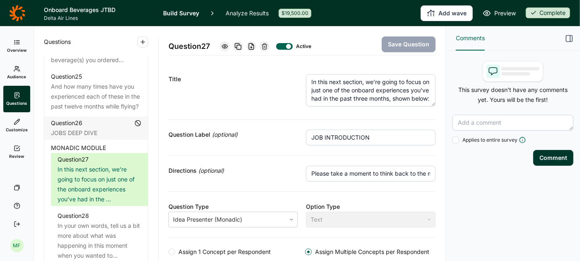
click at [568, 36] on use "button" at bounding box center [569, 39] width 6 height 6
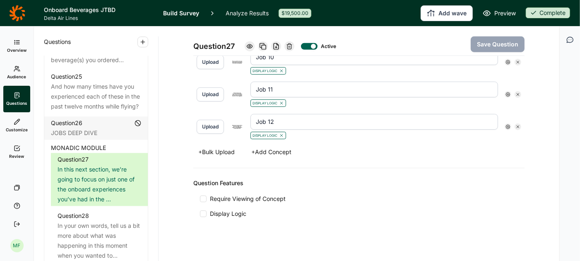
scroll to position [612, 0]
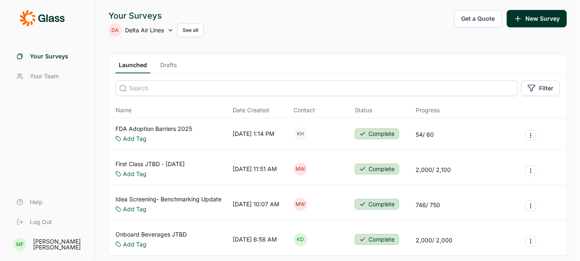
click at [170, 64] on link "Drafts" at bounding box center [168, 67] width 23 height 12
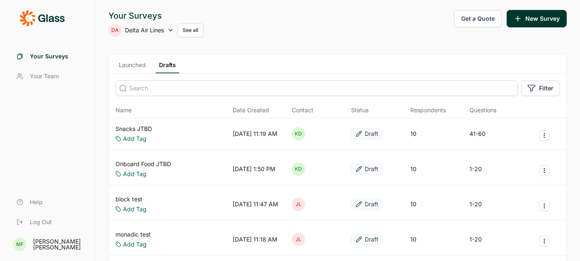
click at [147, 128] on link "Snacks JTBD" at bounding box center [133, 129] width 36 height 8
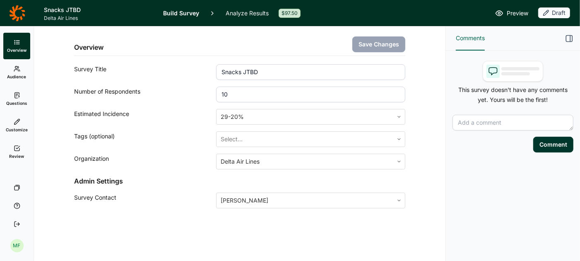
click at [15, 102] on span "Questions" at bounding box center [16, 103] width 21 height 6
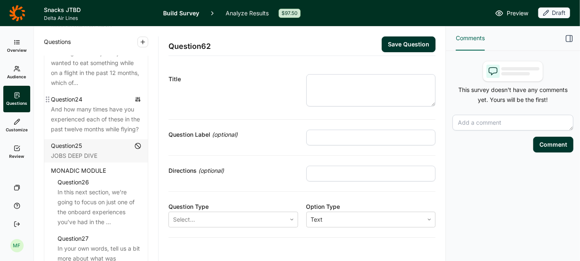
scroll to position [1540, 0]
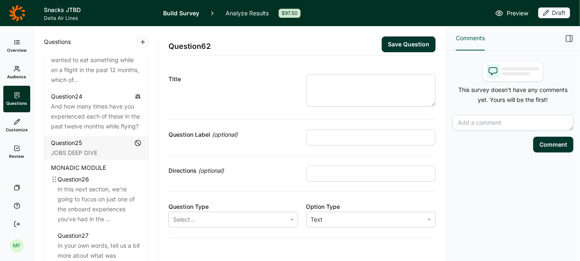
click at [76, 184] on div "In this next section, we’re going to focus on just one of the onboard experienc…" at bounding box center [100, 204] width 84 height 40
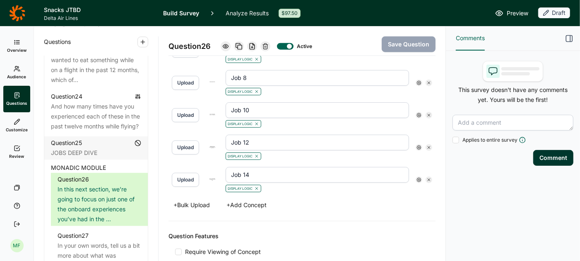
scroll to position [633, 0]
click at [512, 12] on span "Preview" at bounding box center [518, 13] width 22 height 10
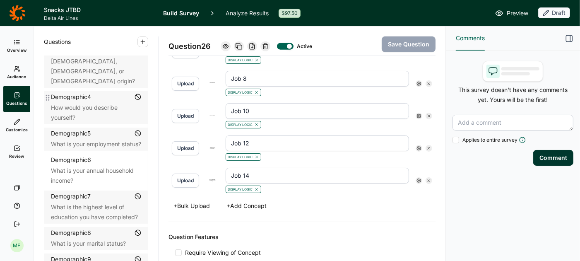
scroll to position [0, 0]
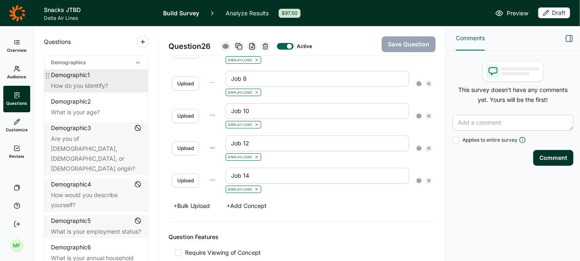
click at [73, 74] on div "Demographic 1" at bounding box center [70, 75] width 39 height 8
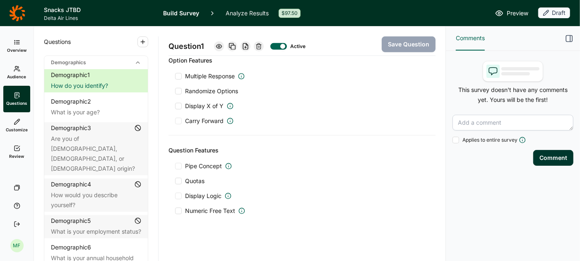
click at [510, 13] on span "Preview" at bounding box center [518, 13] width 22 height 10
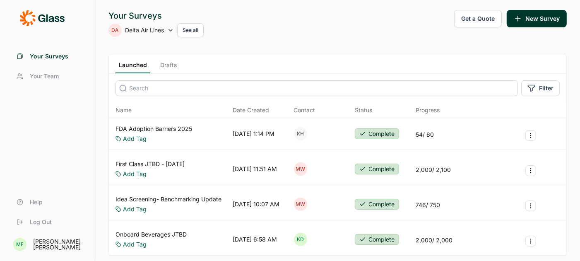
click at [169, 67] on link "Drafts" at bounding box center [168, 67] width 23 height 12
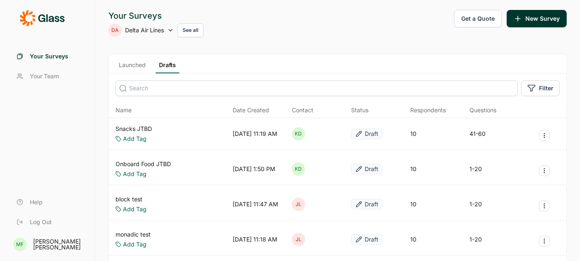
click at [141, 130] on link "Snacks JTBD" at bounding box center [133, 129] width 36 height 8
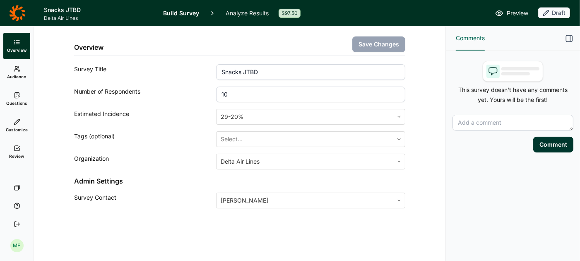
click at [516, 12] on span "Preview" at bounding box center [518, 13] width 22 height 10
click at [522, 12] on span "Preview" at bounding box center [518, 13] width 22 height 10
click at [21, 150] on link "Review" at bounding box center [16, 152] width 27 height 26
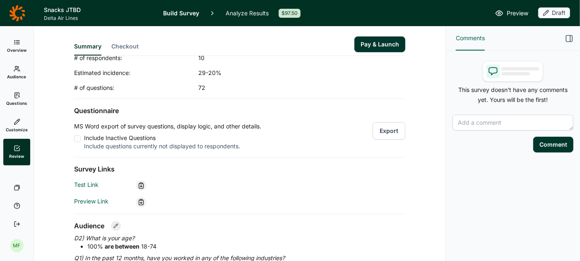
scroll to position [44, 0]
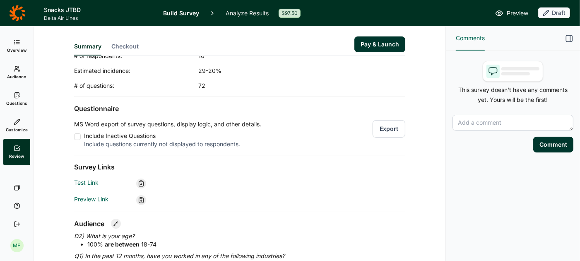
click at [393, 128] on button "Export" at bounding box center [389, 128] width 33 height 17
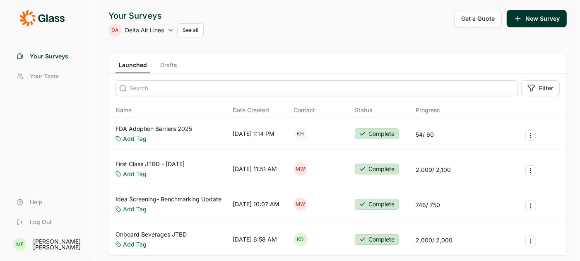
scroll to position [49, 0]
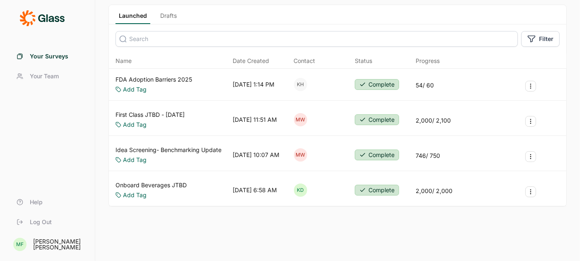
click at [148, 183] on link "Onboard Beverages JTBD" at bounding box center [150, 185] width 71 height 8
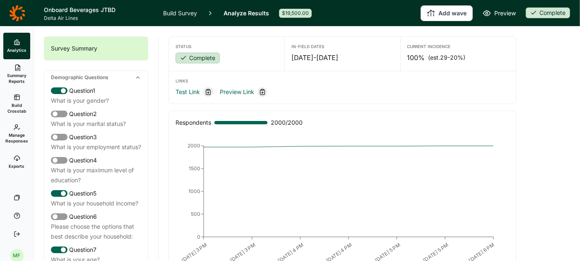
click at [183, 12] on link "Build Survey" at bounding box center [180, 13] width 34 height 26
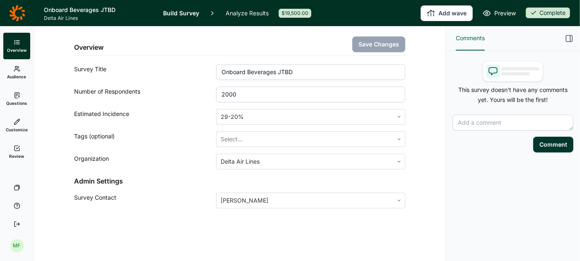
click at [502, 15] on span "Preview" at bounding box center [505, 13] width 22 height 10
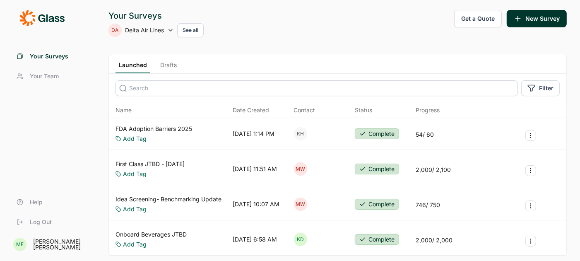
click at [168, 65] on link "Drafts" at bounding box center [168, 67] width 23 height 12
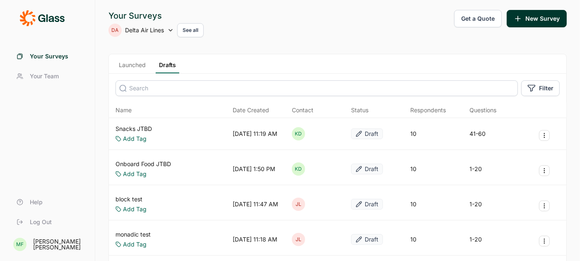
click at [141, 127] on link "Snacks JTBD" at bounding box center [133, 129] width 36 height 8
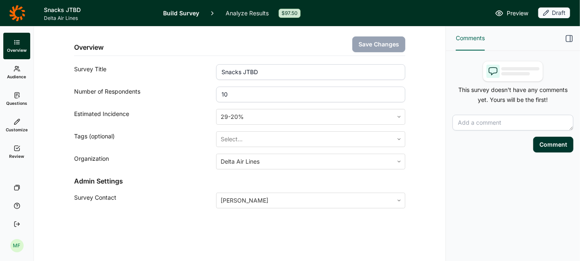
click at [518, 13] on span "Preview" at bounding box center [518, 13] width 22 height 10
